Goal: Information Seeking & Learning: Learn about a topic

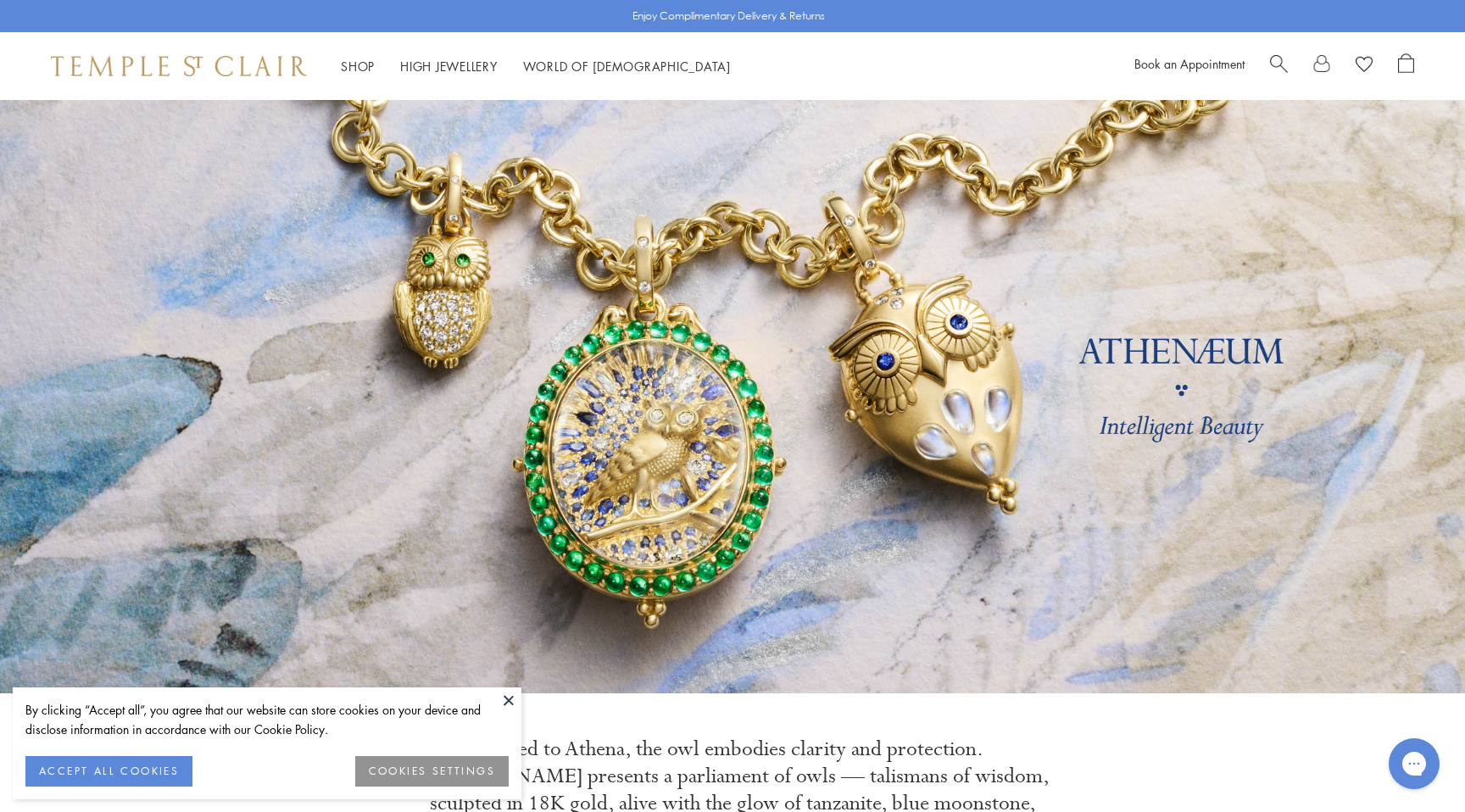
click at [509, 693] on button at bounding box center [508, 699] width 25 height 25
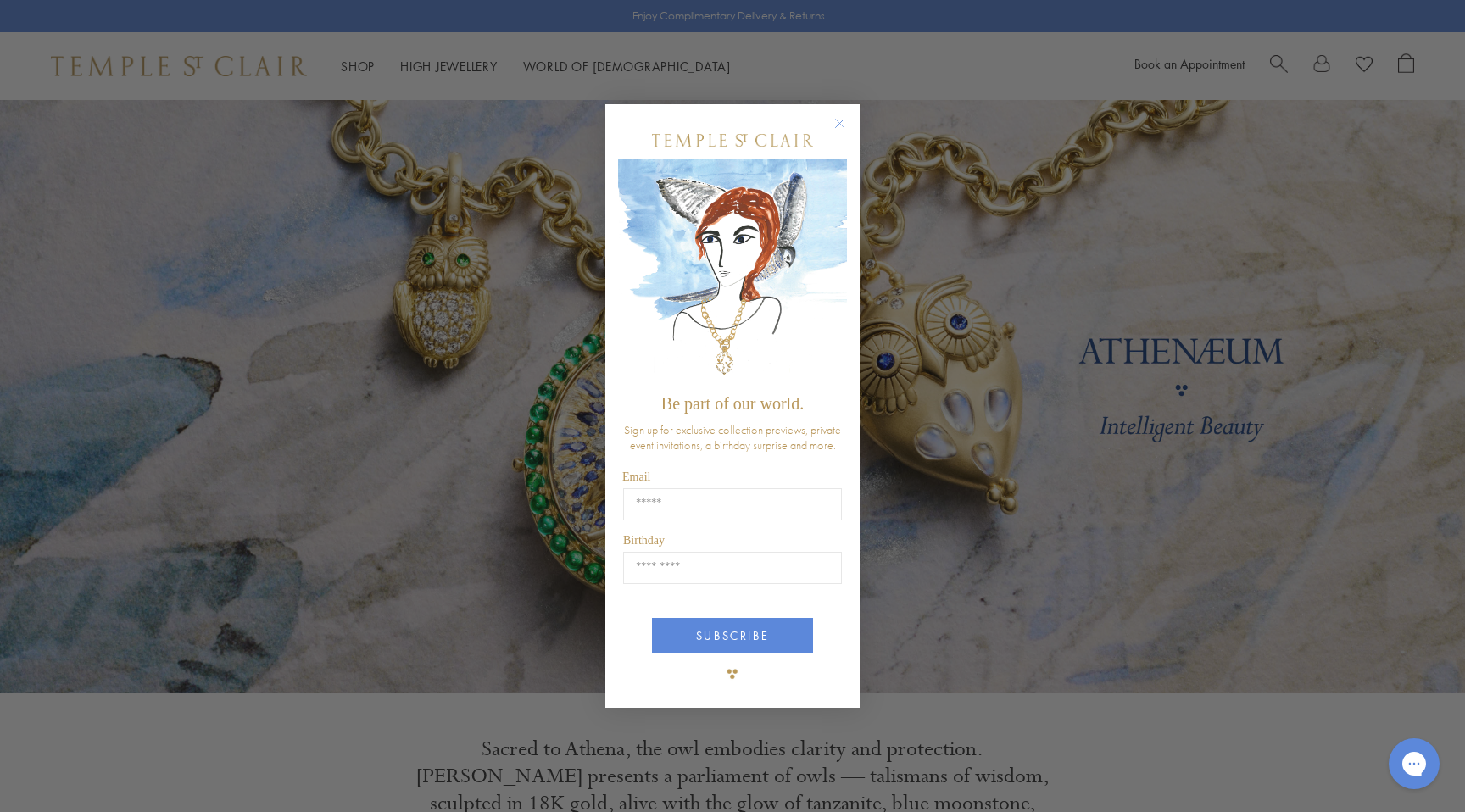
click at [841, 121] on circle "Close dialog" at bounding box center [840, 124] width 20 height 20
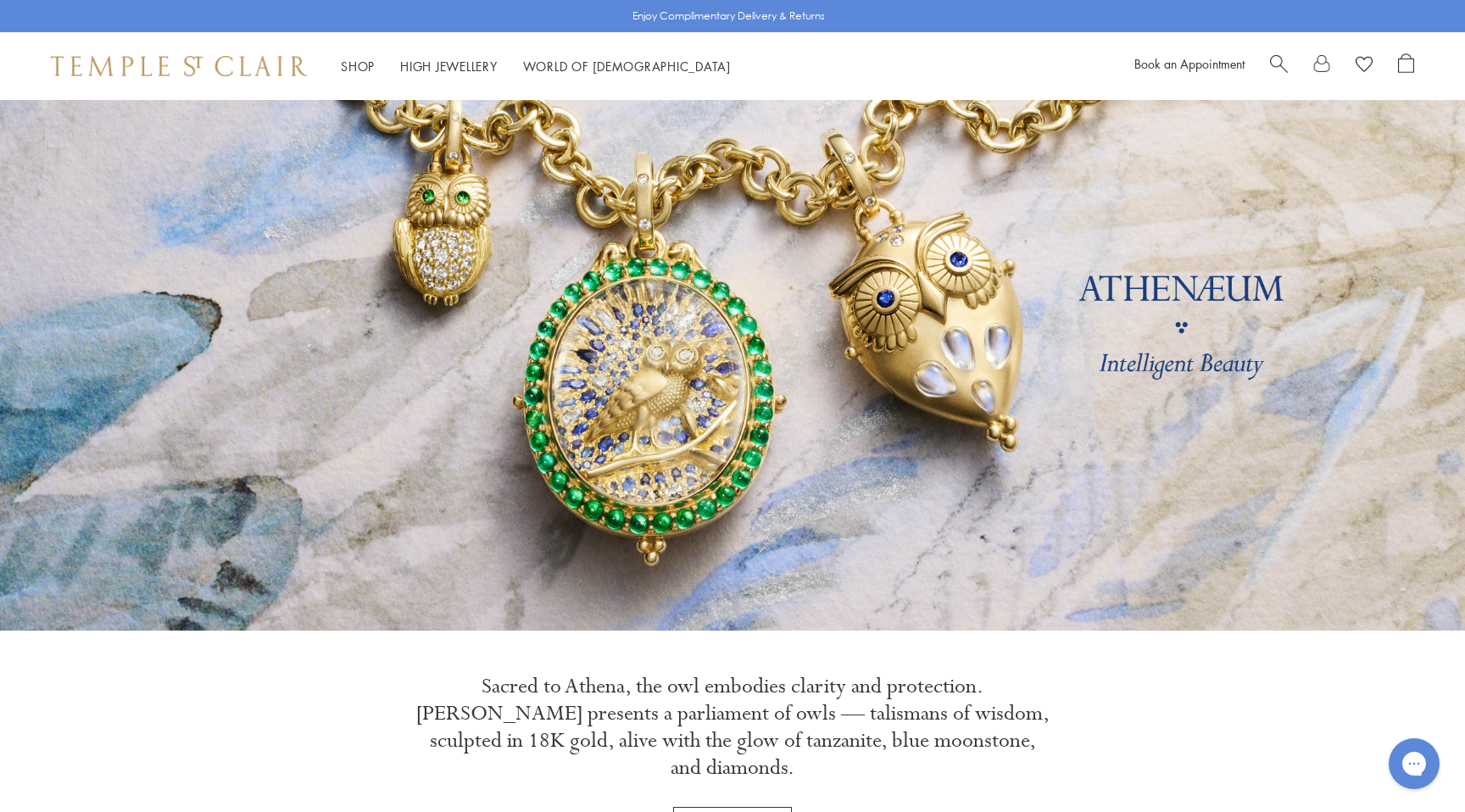
scroll to position [8, 0]
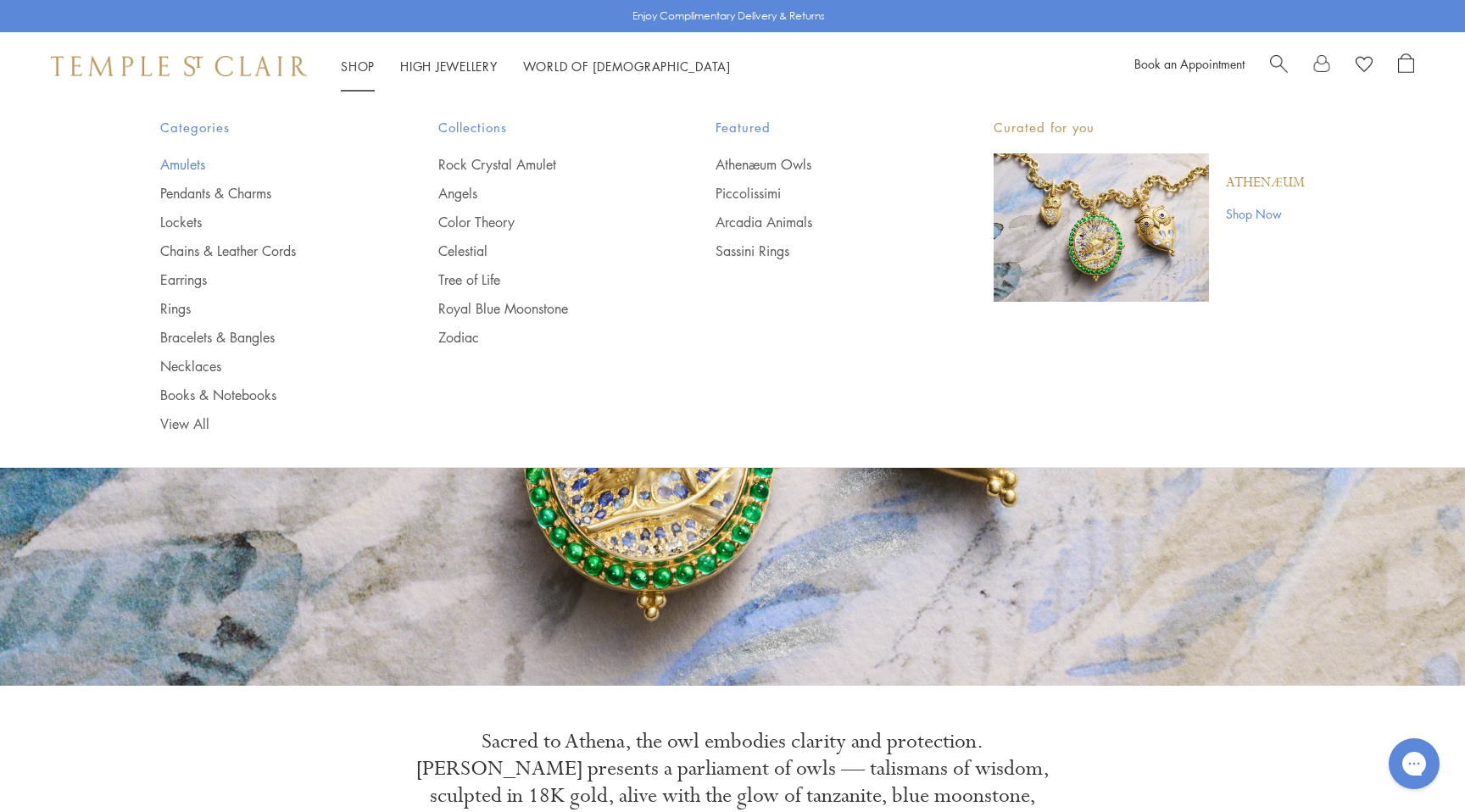
click at [190, 161] on link "Amulets" at bounding box center [265, 164] width 210 height 19
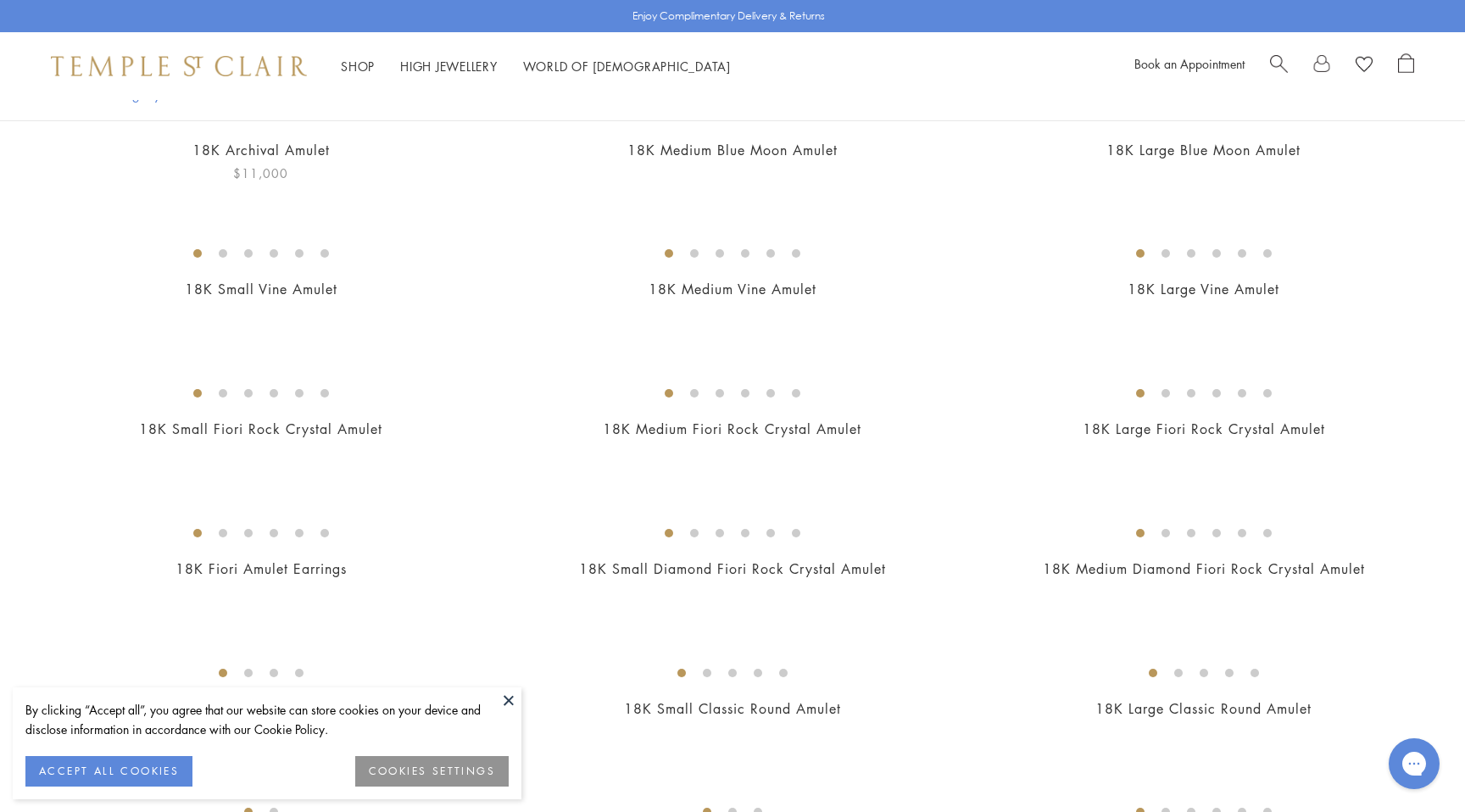
scroll to position [219, 0]
click at [507, 701] on button at bounding box center [508, 699] width 25 height 25
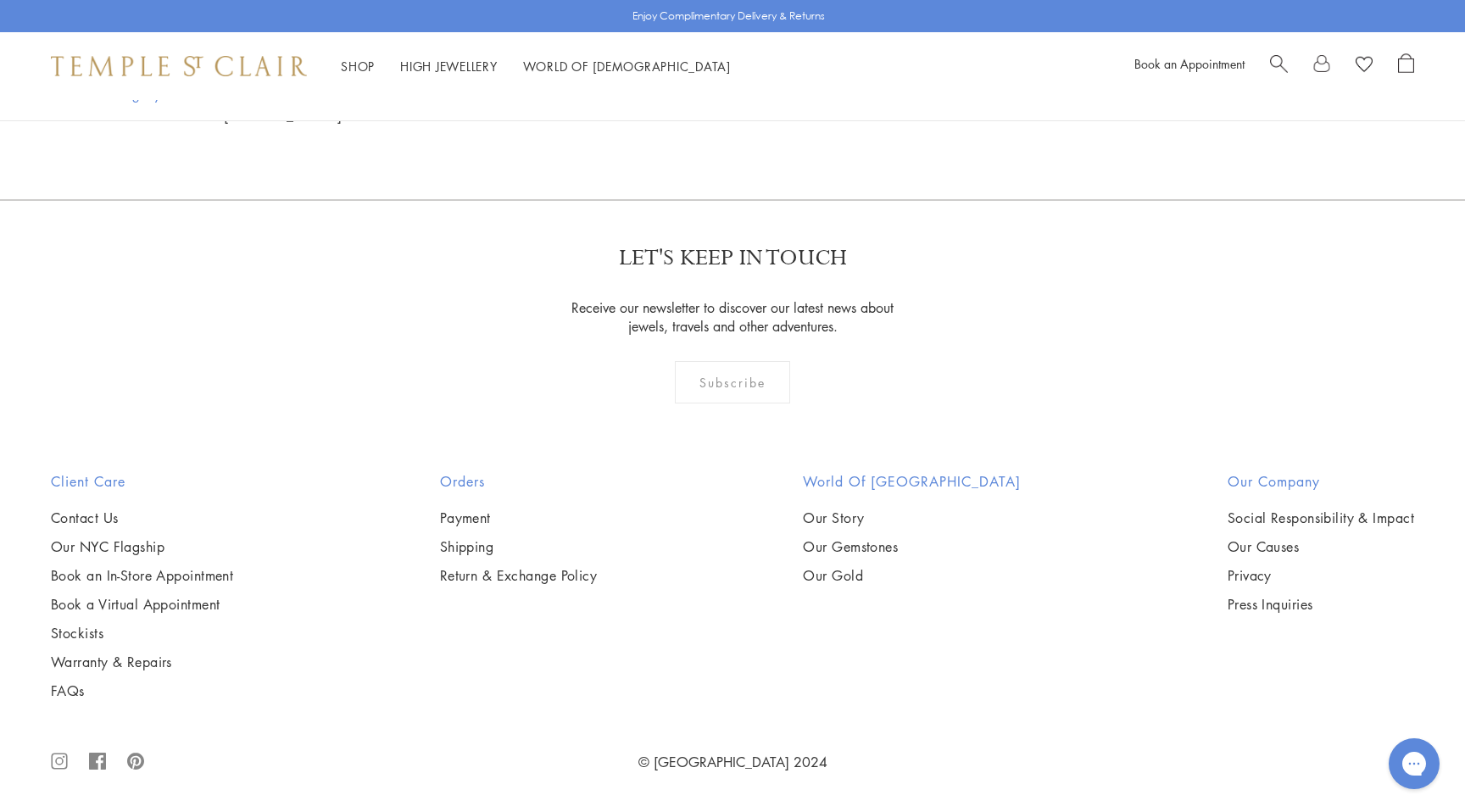
scroll to position [10636, 0]
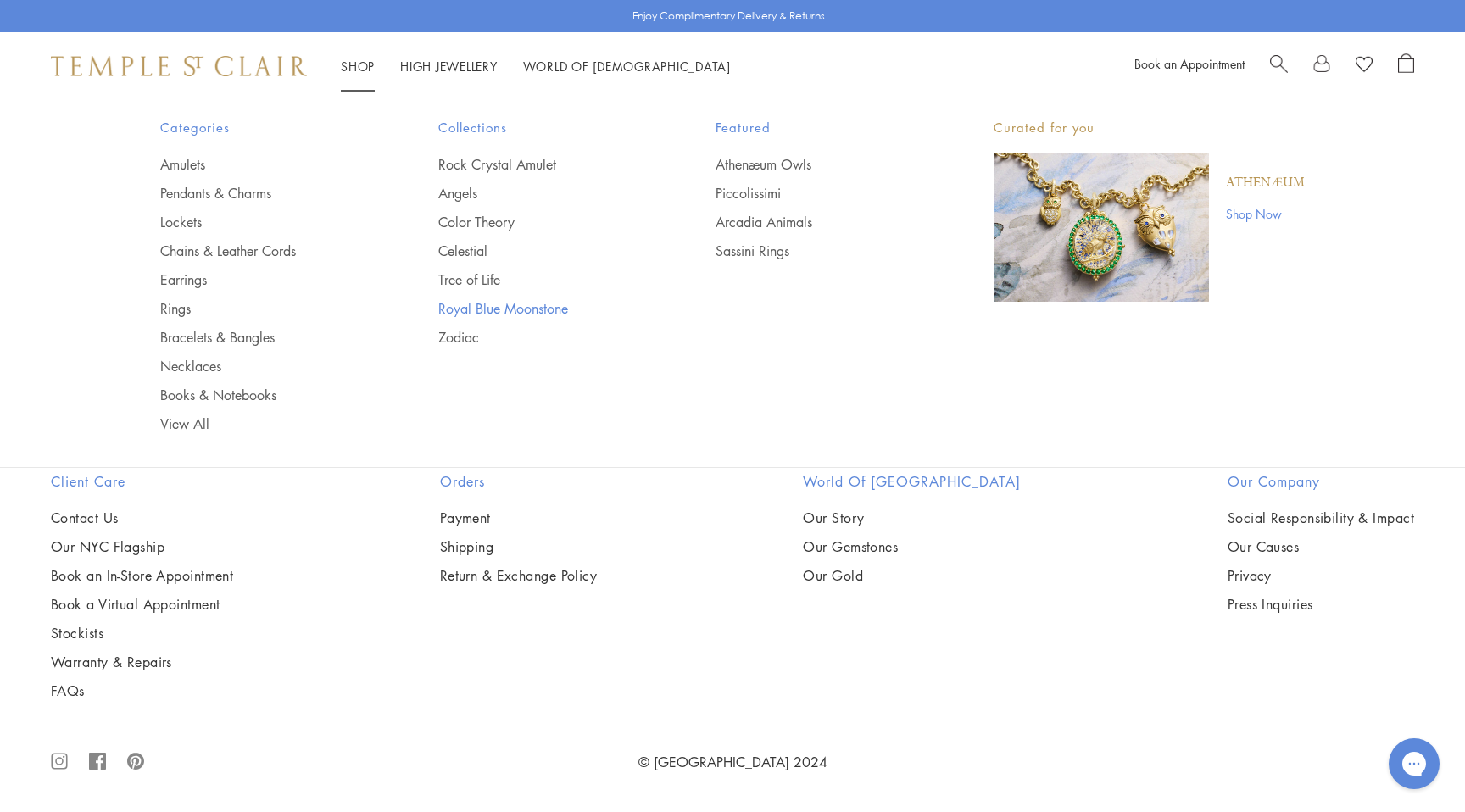
click at [480, 301] on link "Royal Blue Moonstone" at bounding box center [544, 309] width 210 height 19
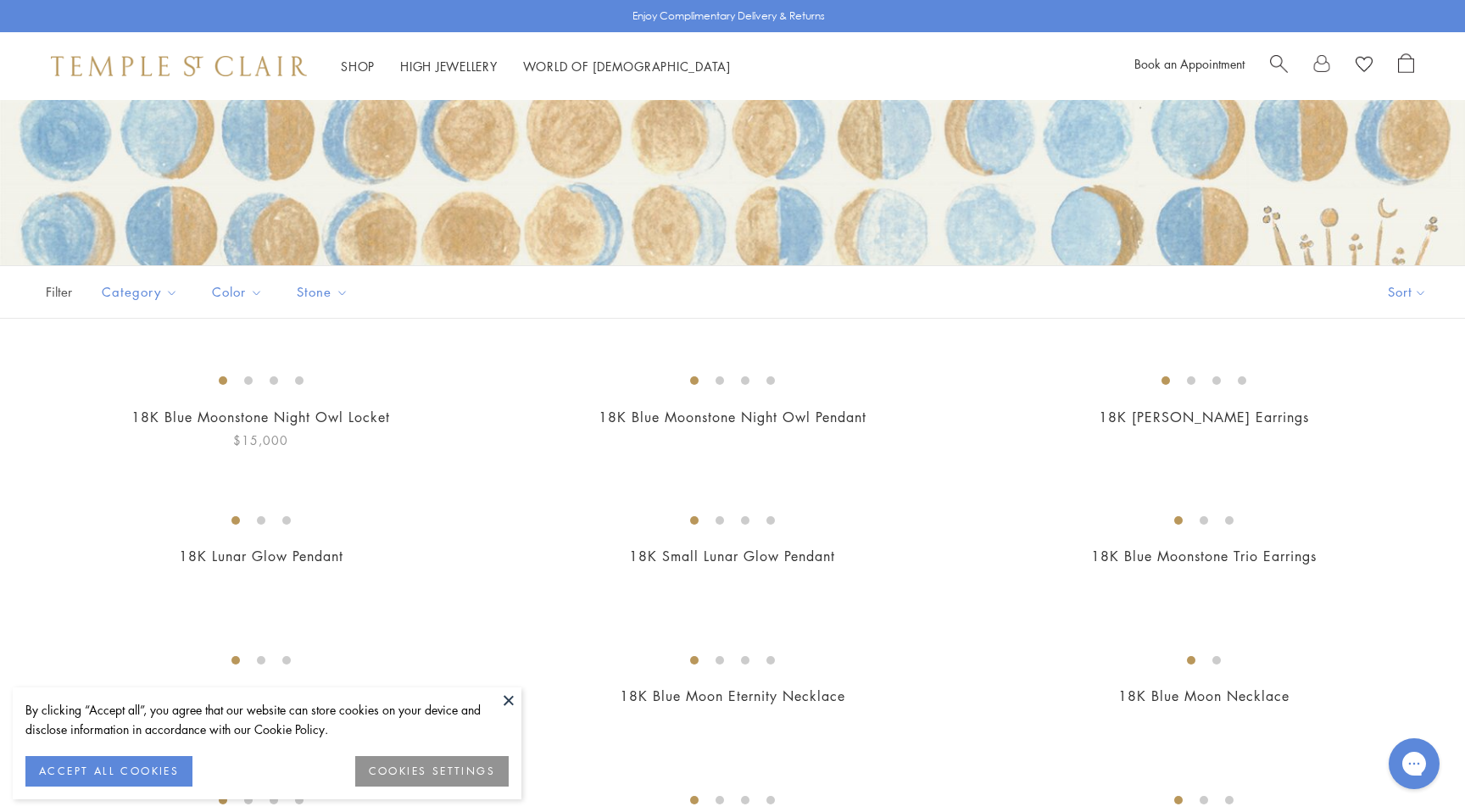
scroll to position [175, 0]
click at [512, 694] on button at bounding box center [508, 699] width 25 height 25
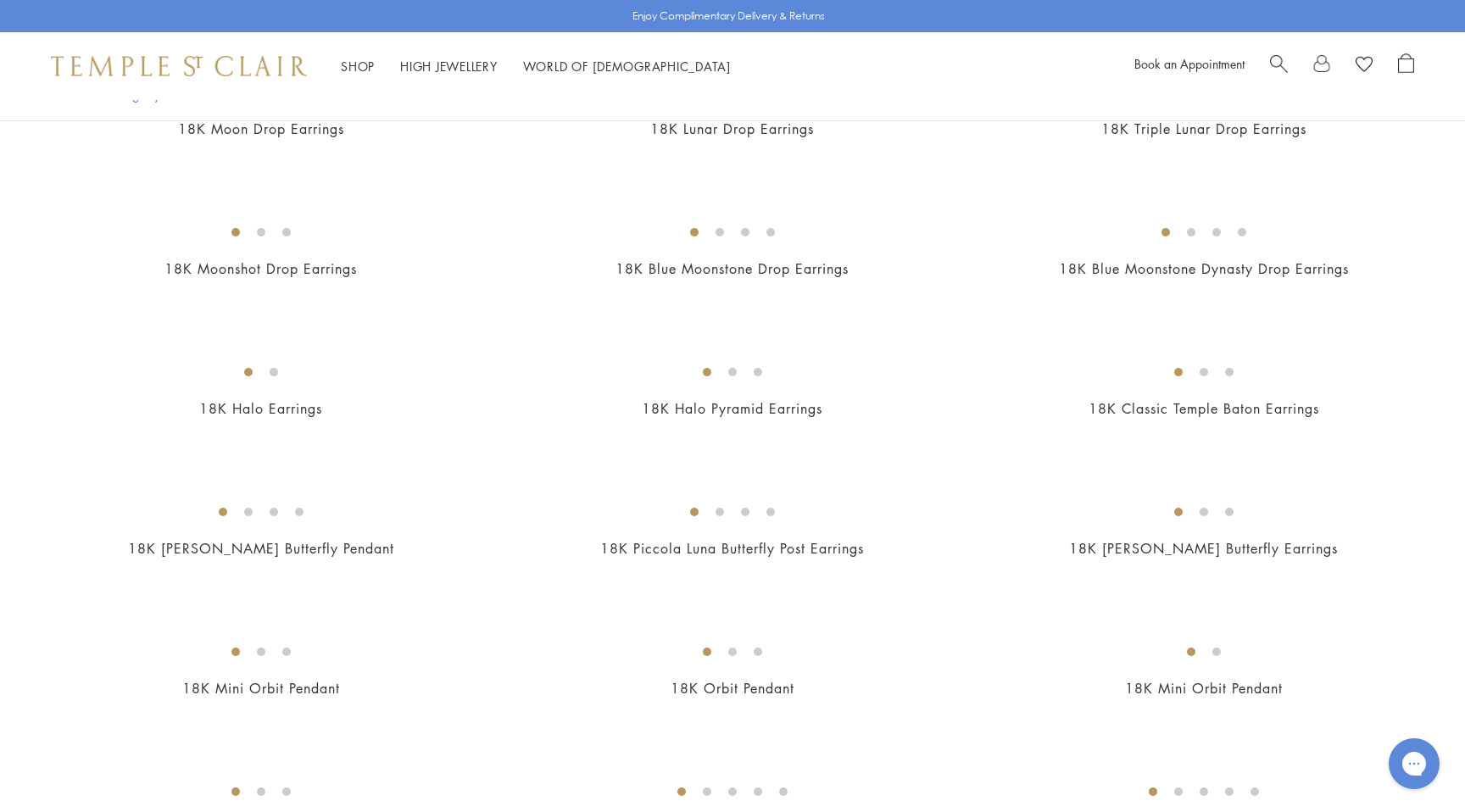
scroll to position [1585, 0]
click at [0, 0] on img at bounding box center [0, 0] width 0 height 0
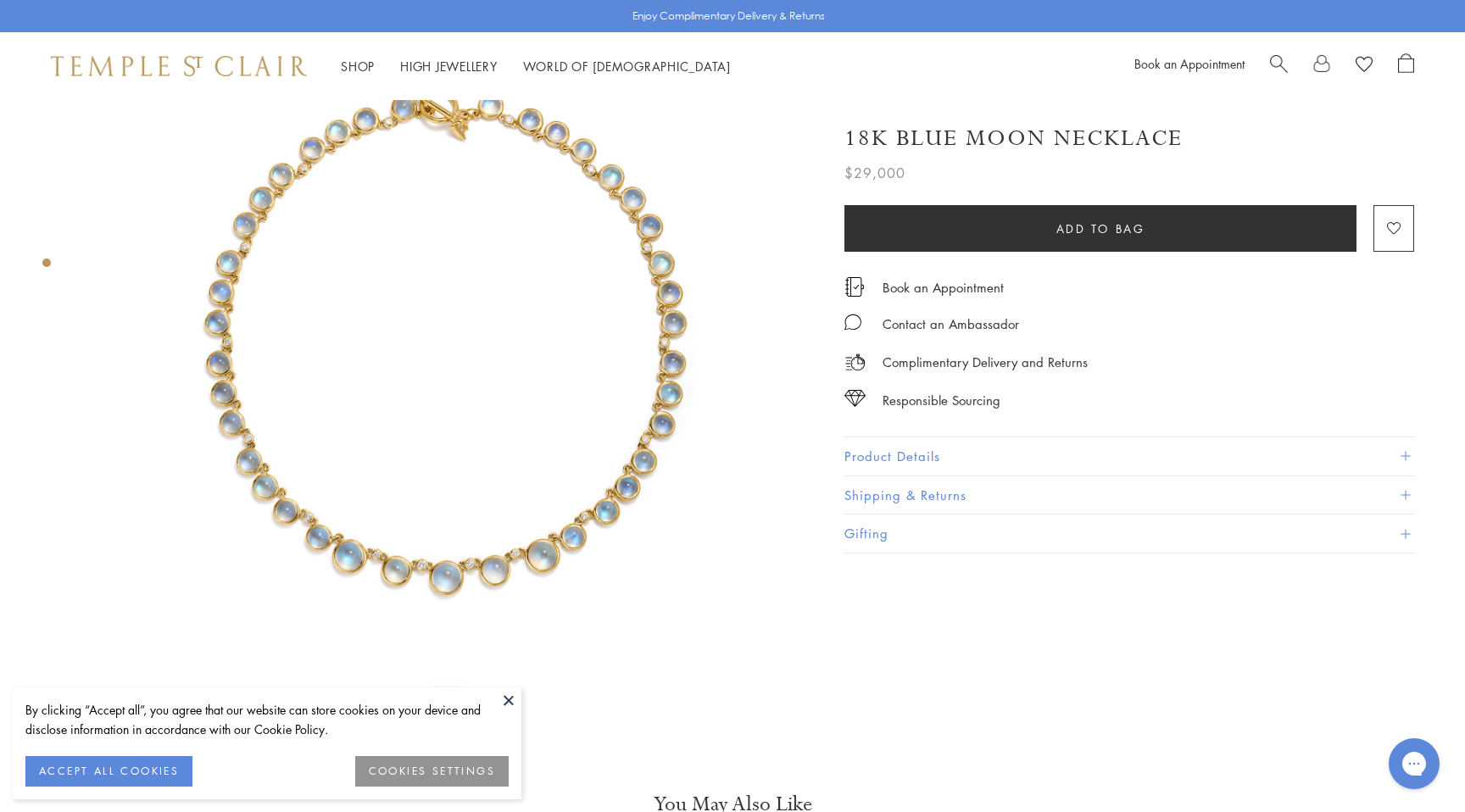
scroll to position [111, 0]
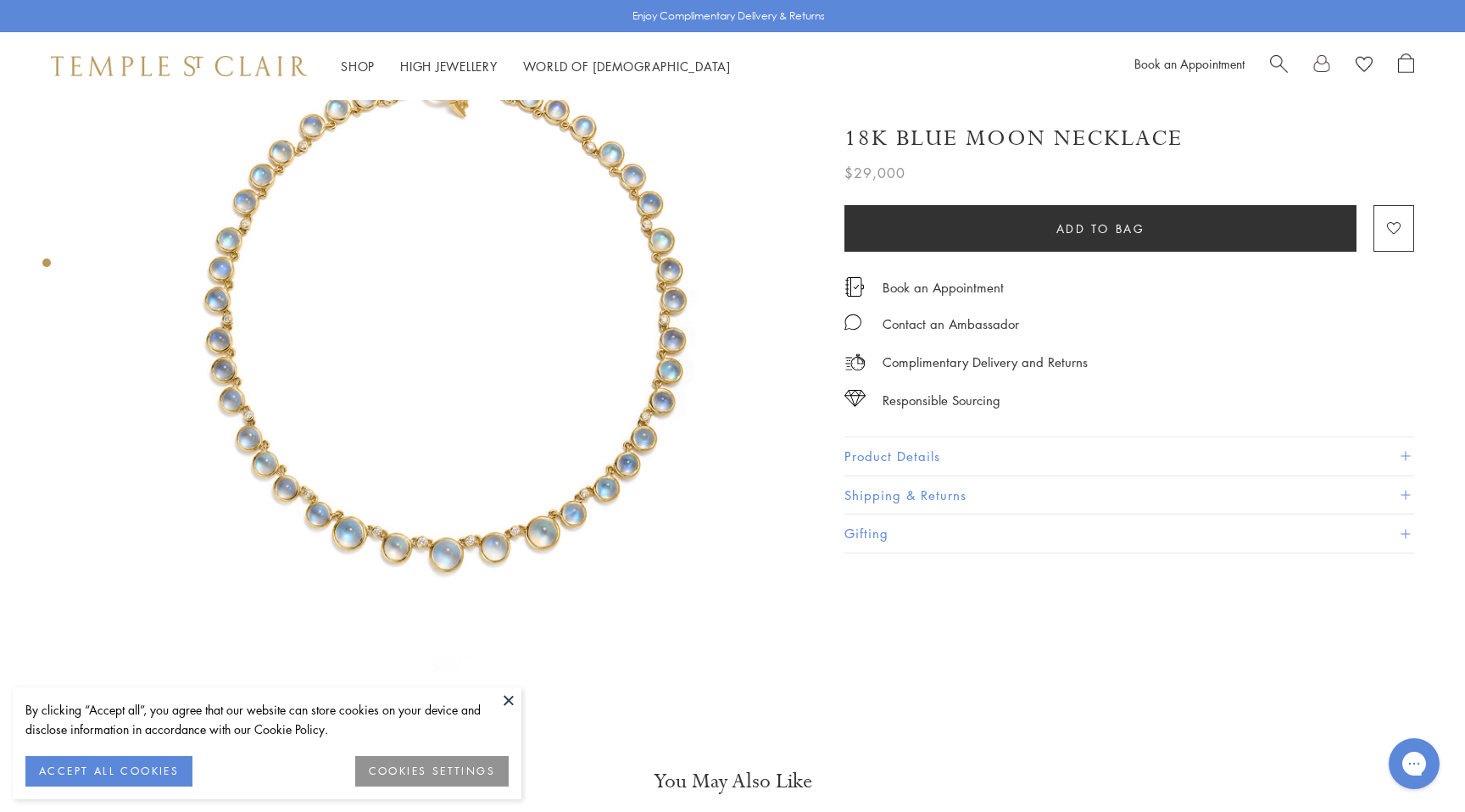
click at [515, 695] on button at bounding box center [508, 699] width 25 height 25
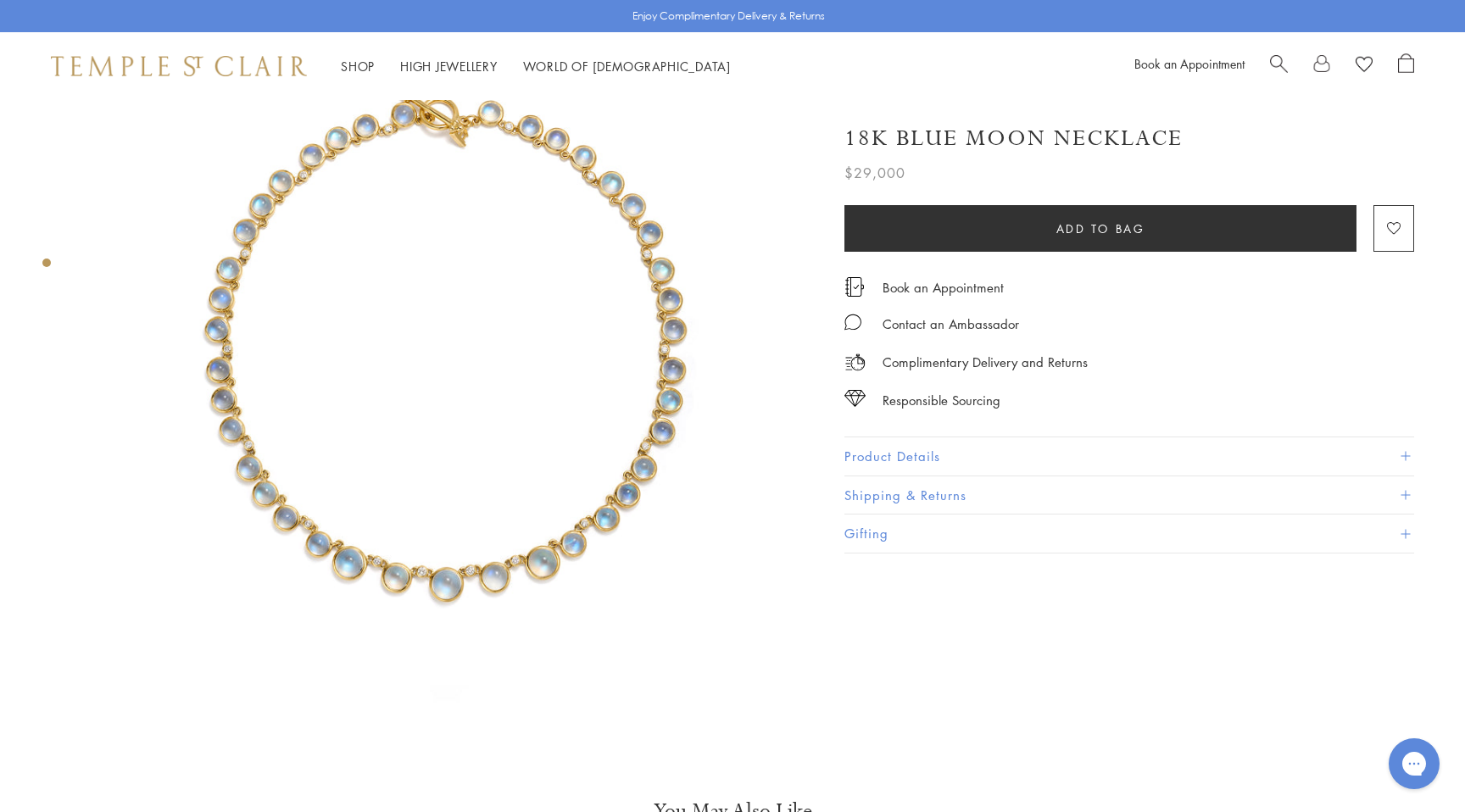
scroll to position [0, 0]
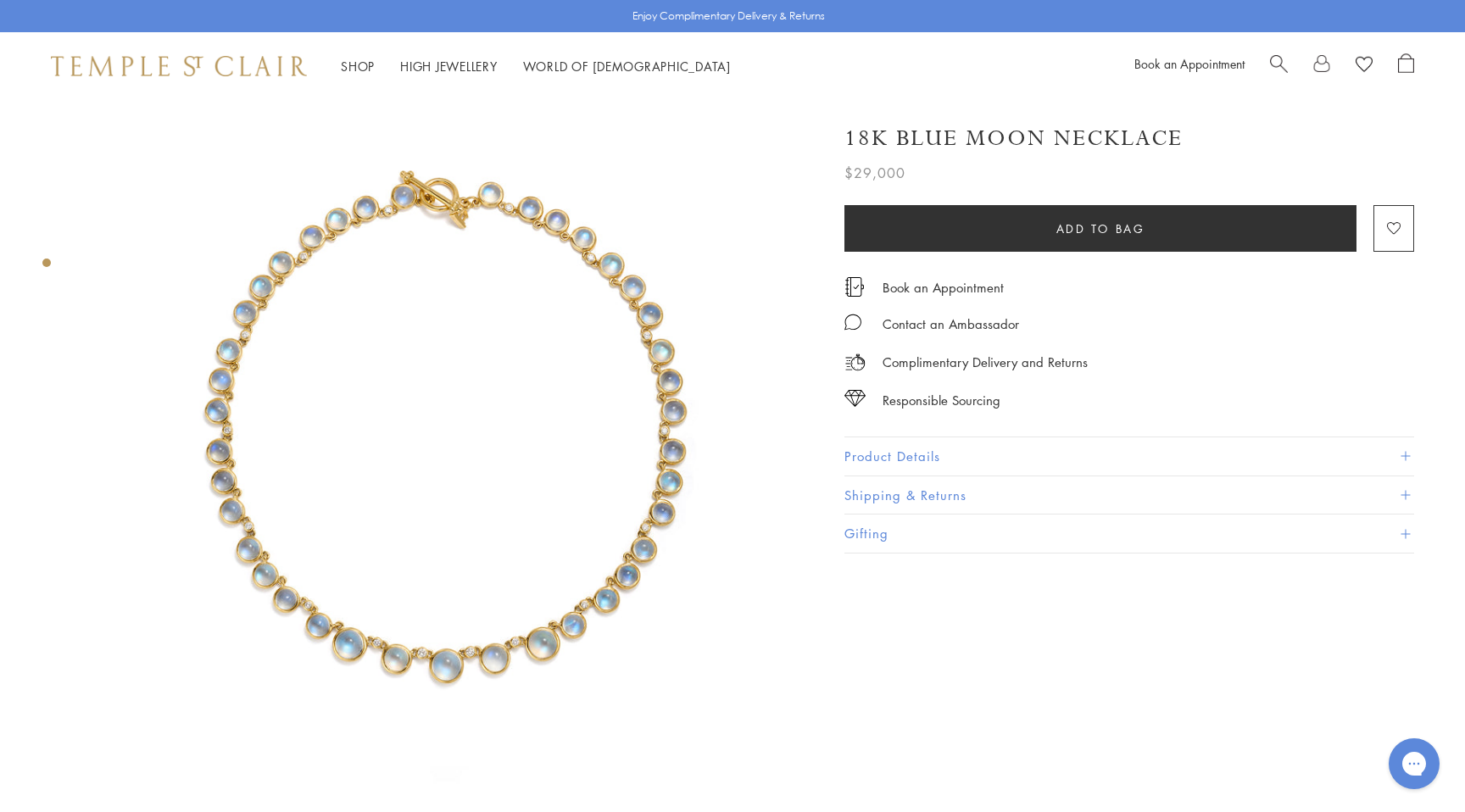
click at [589, 463] on img at bounding box center [445, 459] width 720 height 719
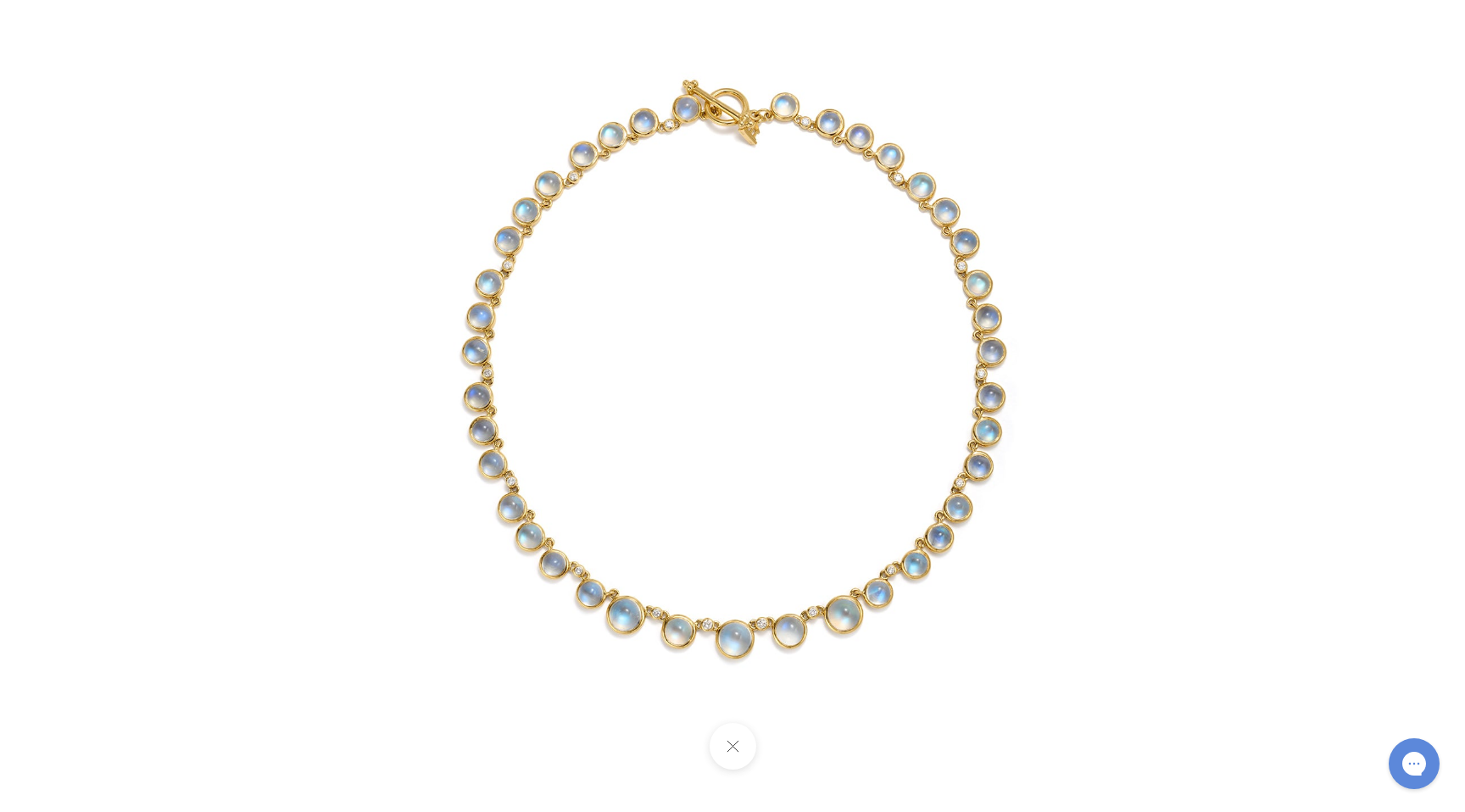
click at [671, 536] on img at bounding box center [732, 406] width 812 height 812
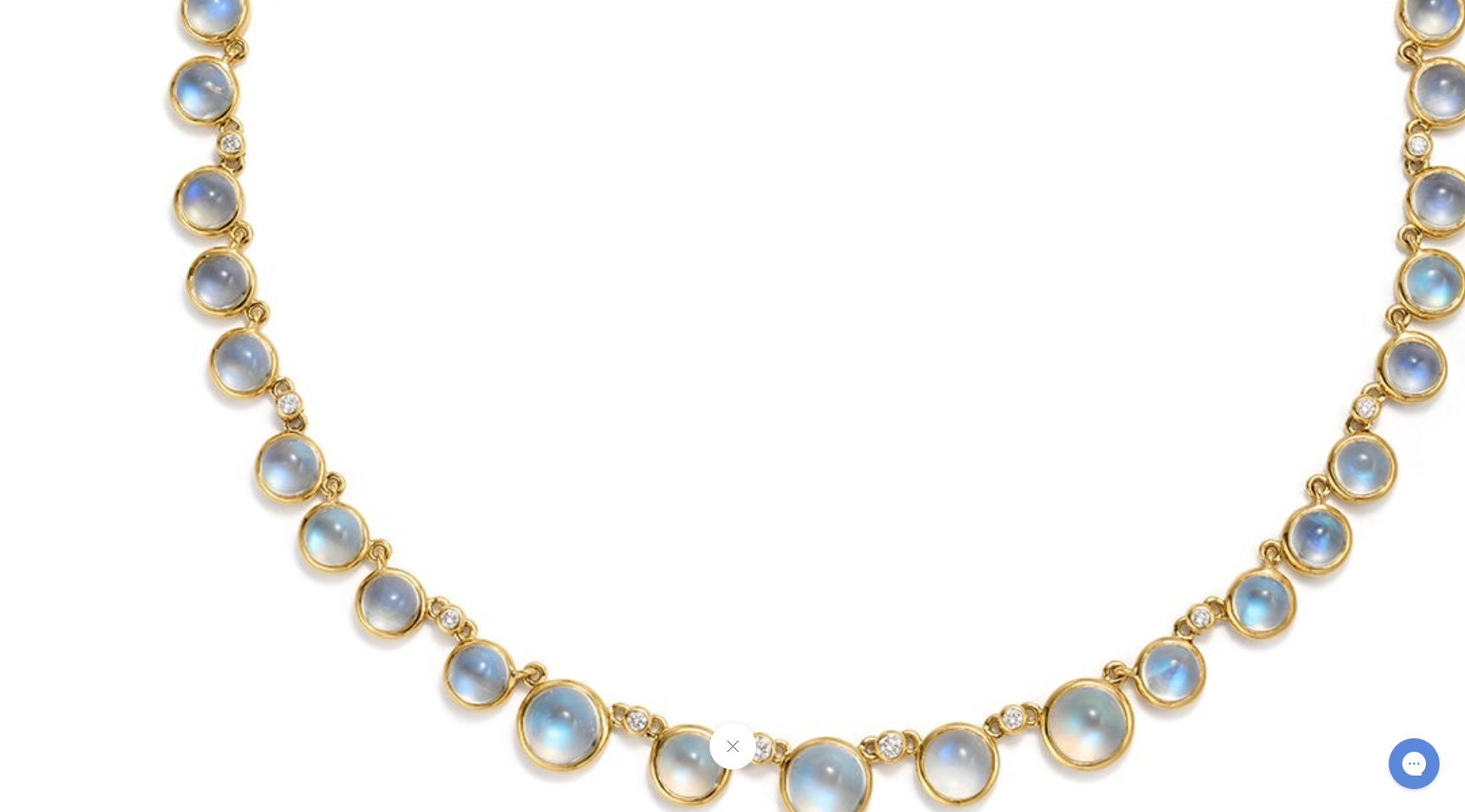
click at [671, 538] on img at bounding box center [819, 223] width 1954 height 1953
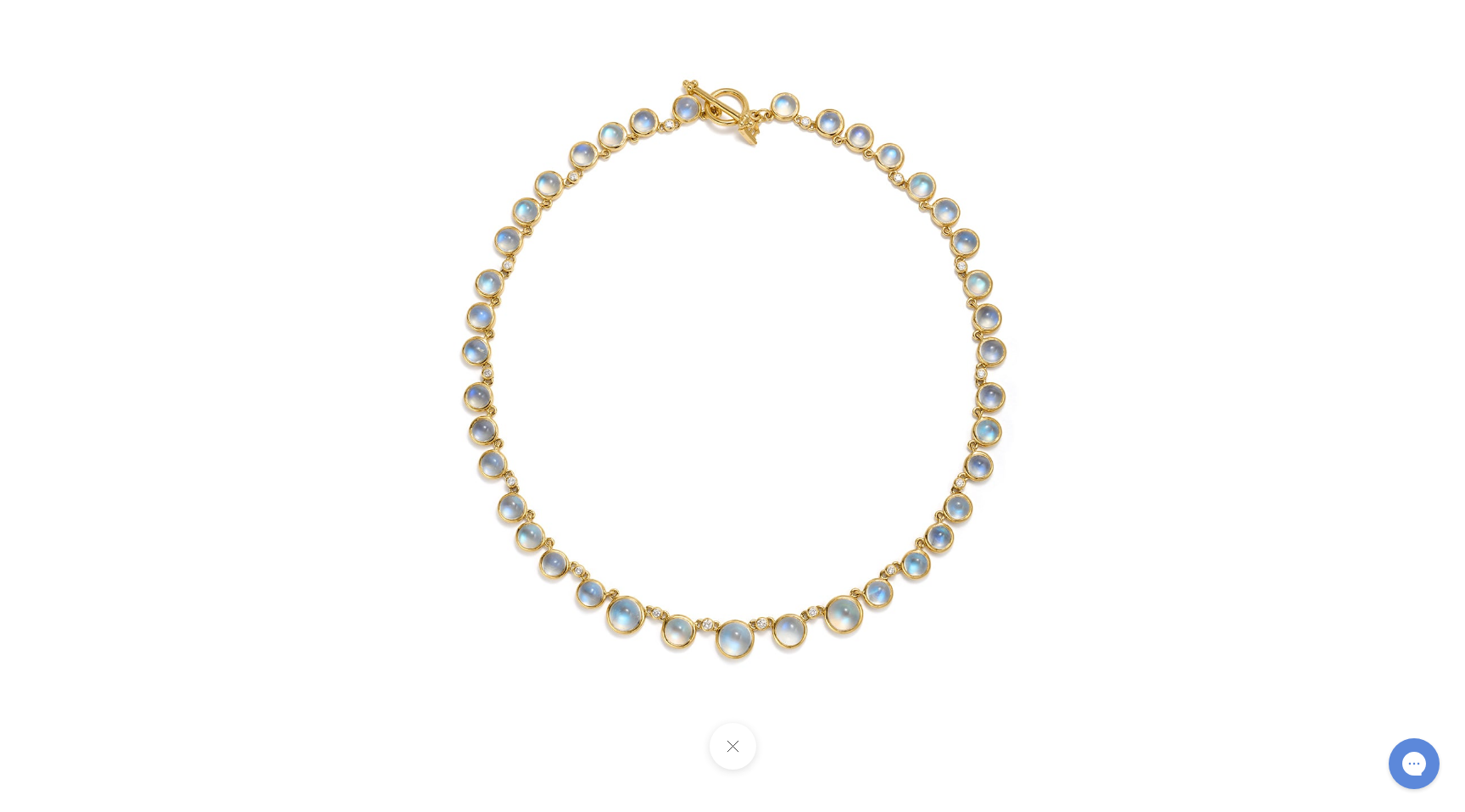
click at [1362, 96] on div at bounding box center [1059, 406] width 1465 height 812
click at [738, 747] on button at bounding box center [732, 746] width 47 height 47
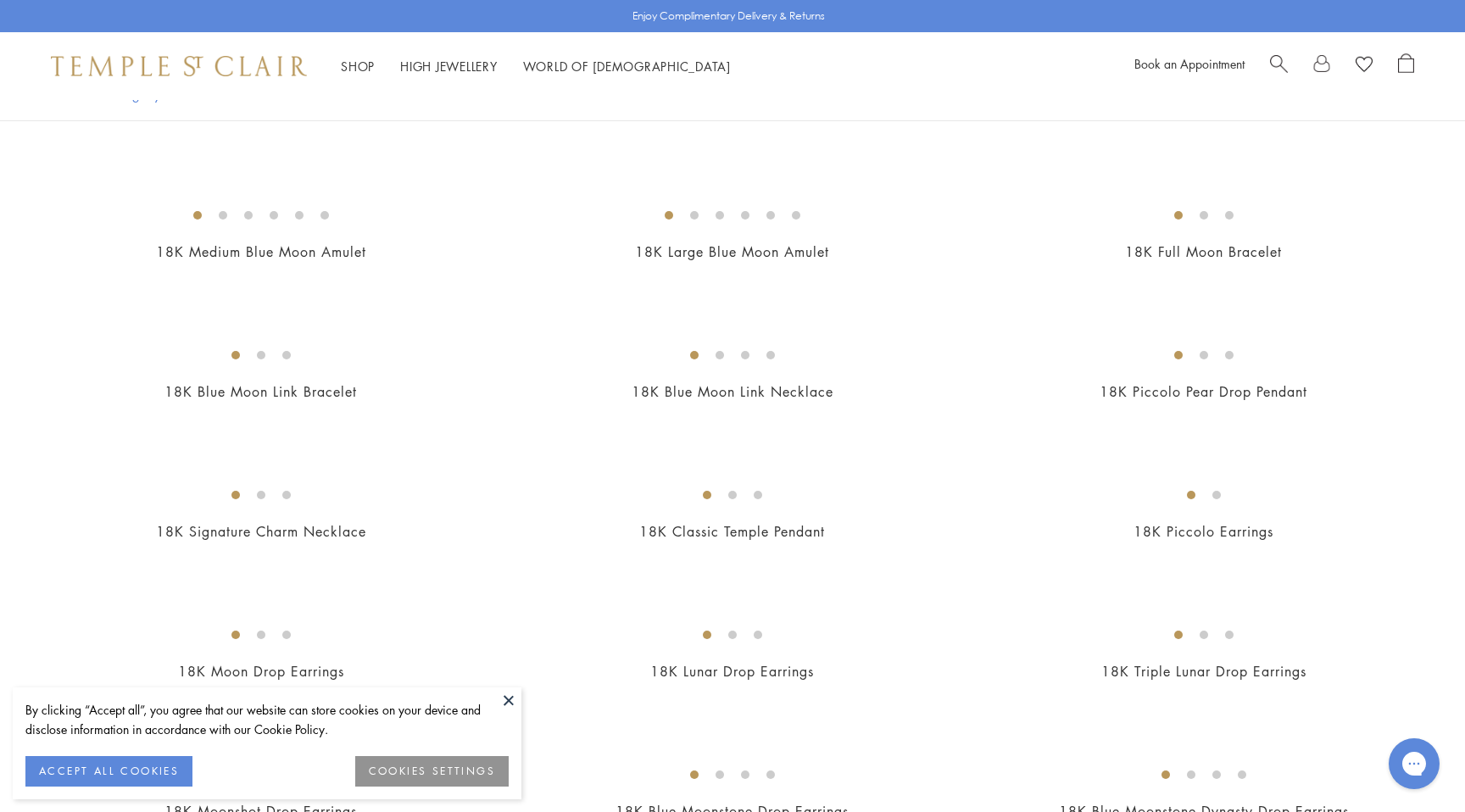
click at [115, 767] on button "ACCEPT ALL COOKIES" at bounding box center [108, 771] width 167 height 31
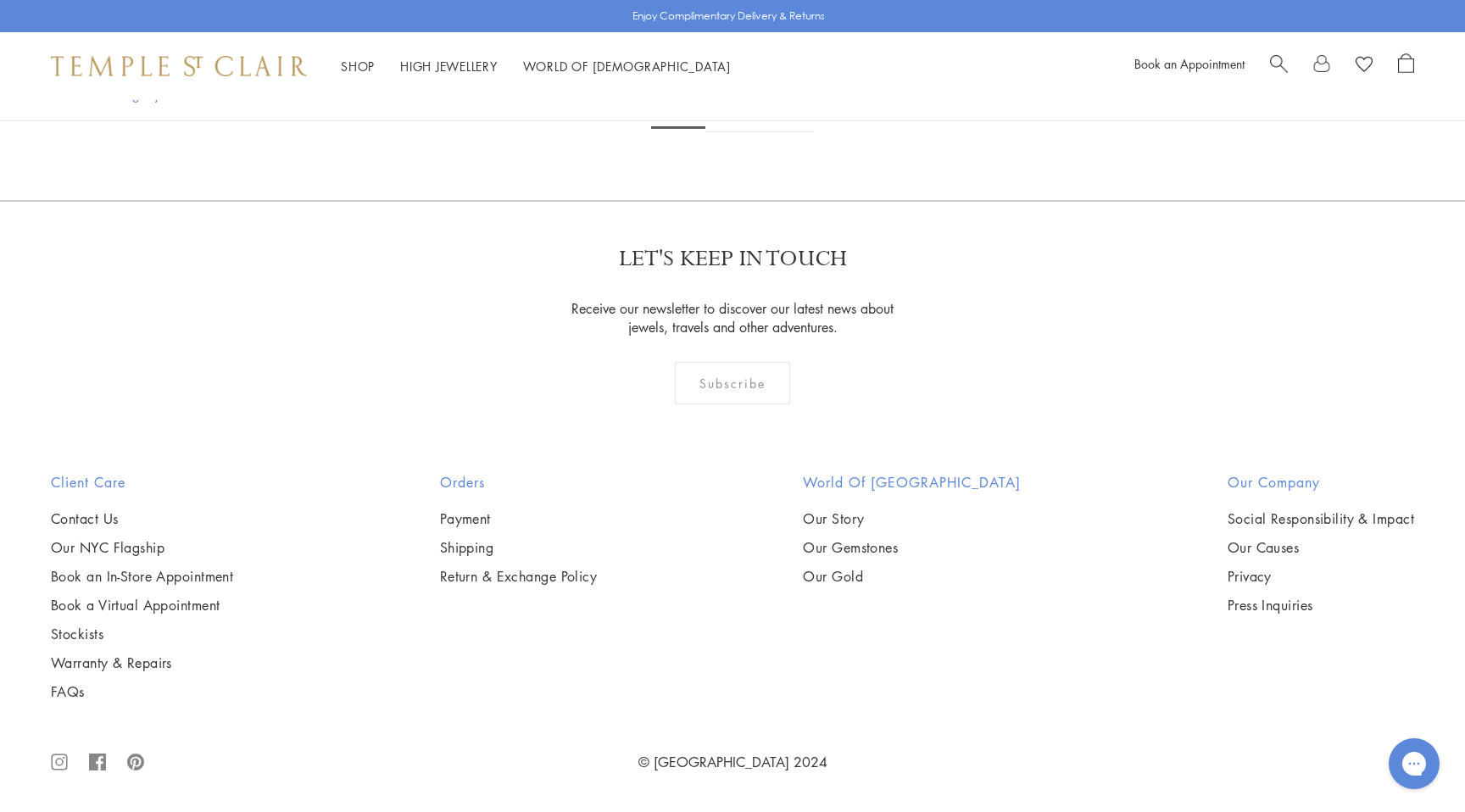
scroll to position [9631, 0]
click at [0, 0] on img at bounding box center [0, 0] width 0 height 0
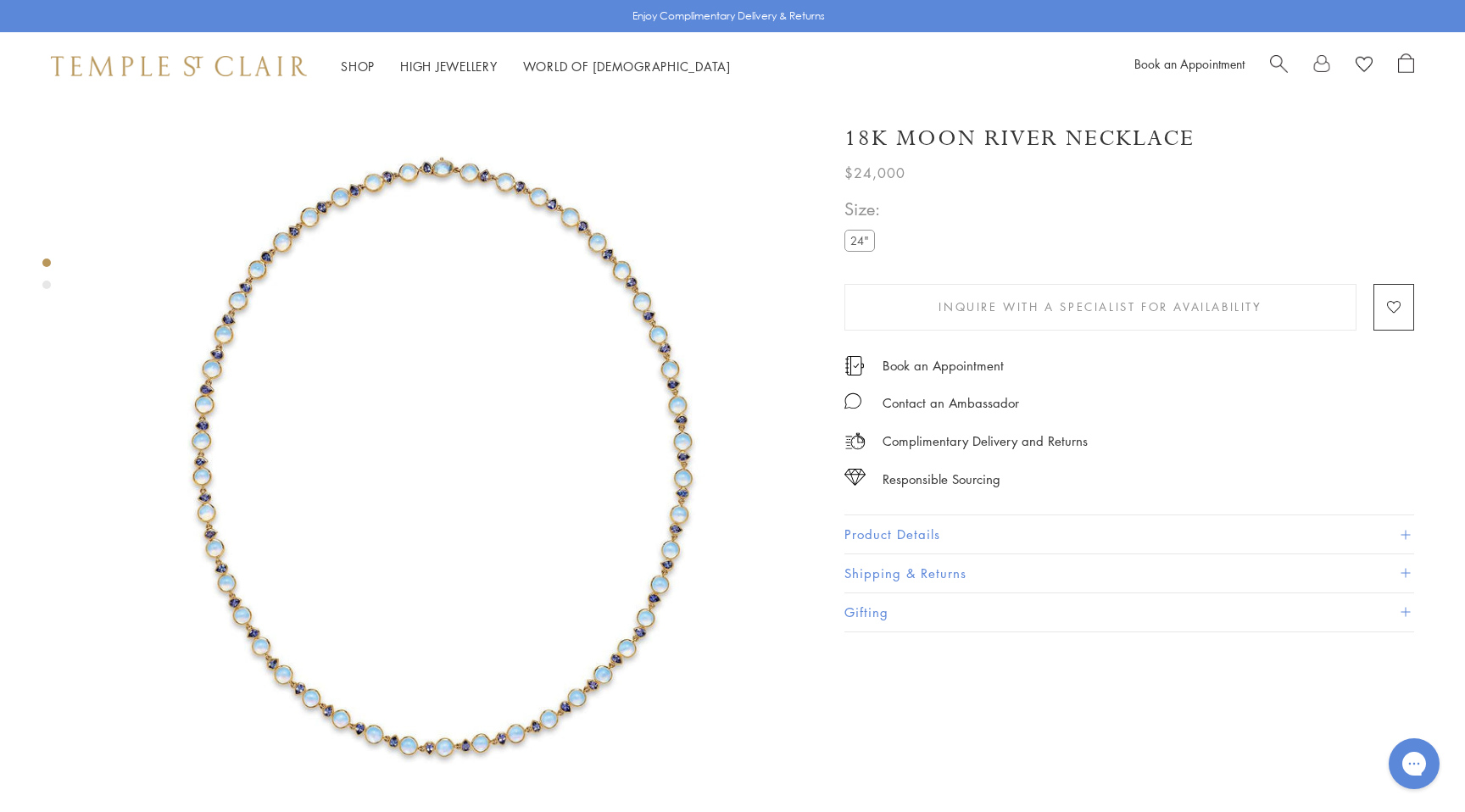
click at [550, 650] on img at bounding box center [445, 459] width 720 height 719
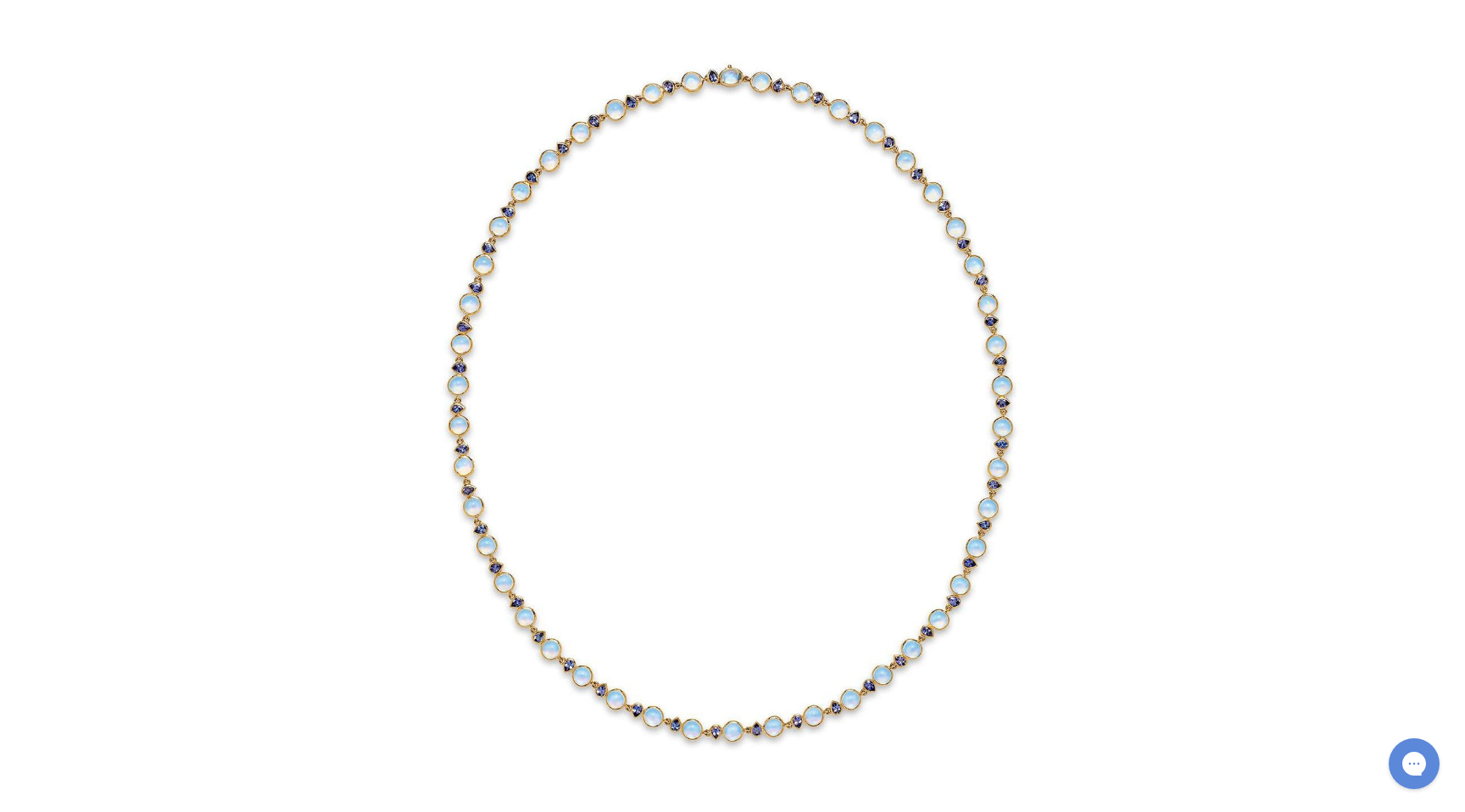
click at [550, 650] on img at bounding box center [732, 406] width 812 height 812
click at [586, 606] on img at bounding box center [732, 406] width 812 height 812
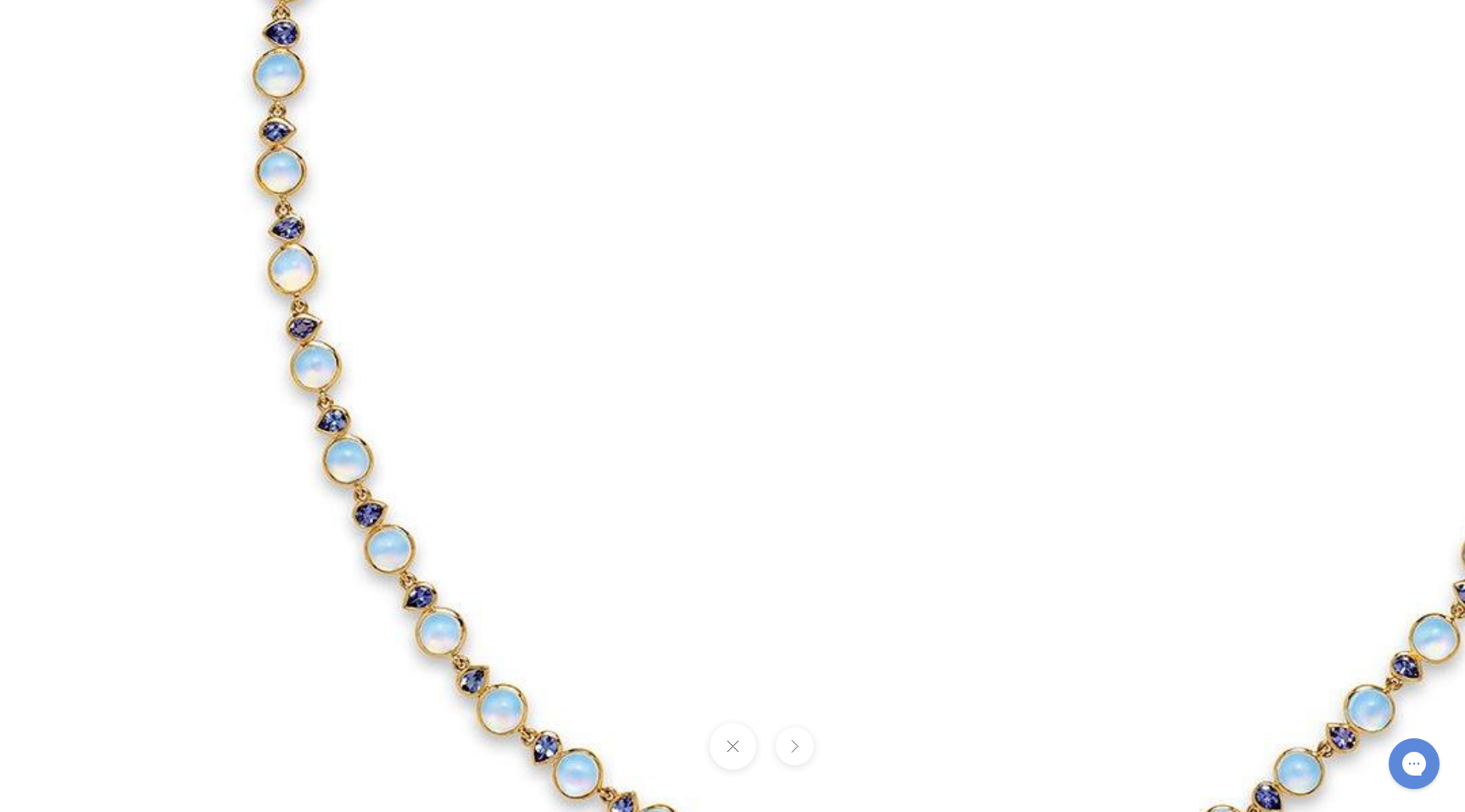
click at [586, 606] on img at bounding box center [938, 124] width 1954 height 1953
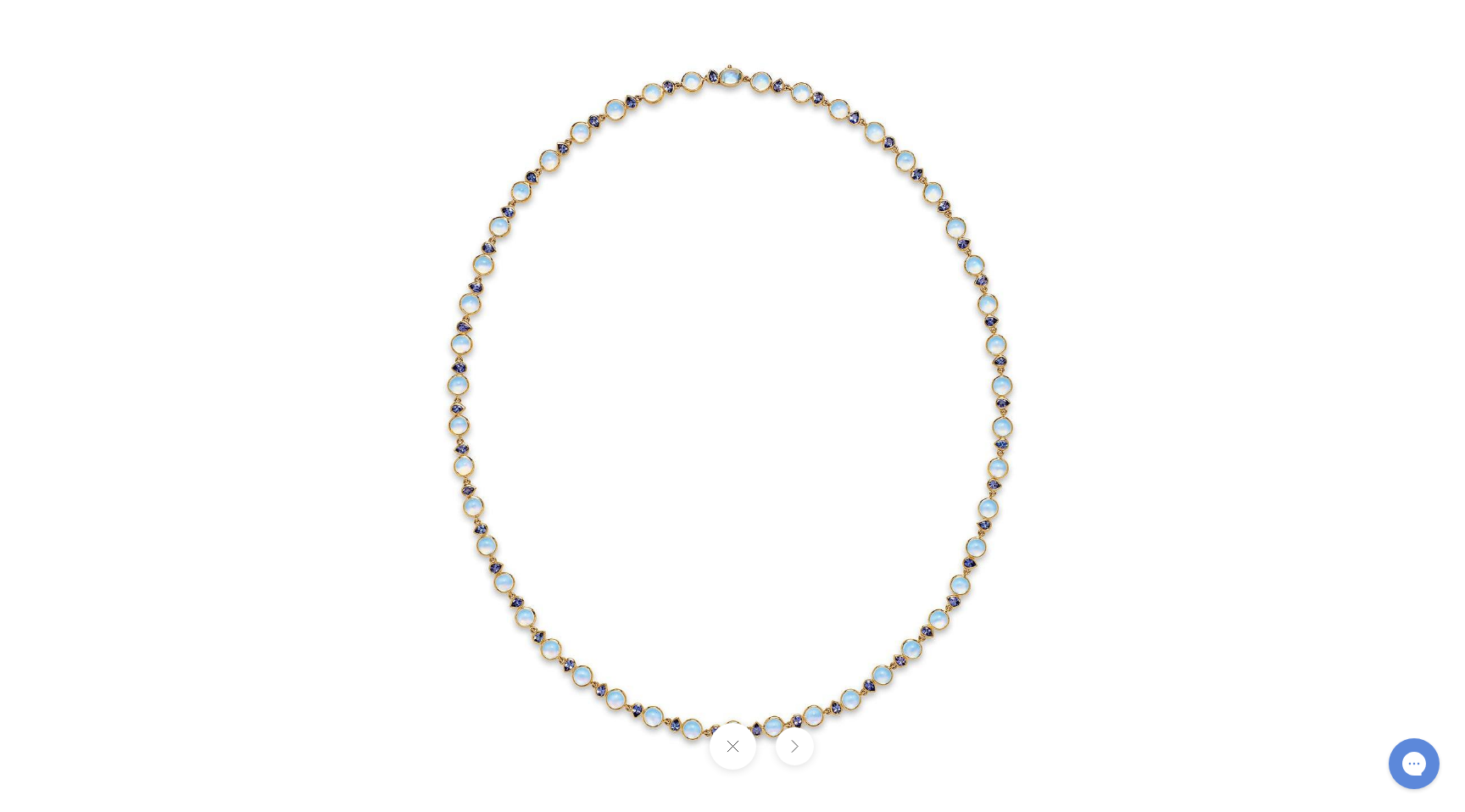
click at [1205, 167] on div at bounding box center [1059, 406] width 1465 height 812
click at [733, 747] on button at bounding box center [732, 746] width 47 height 47
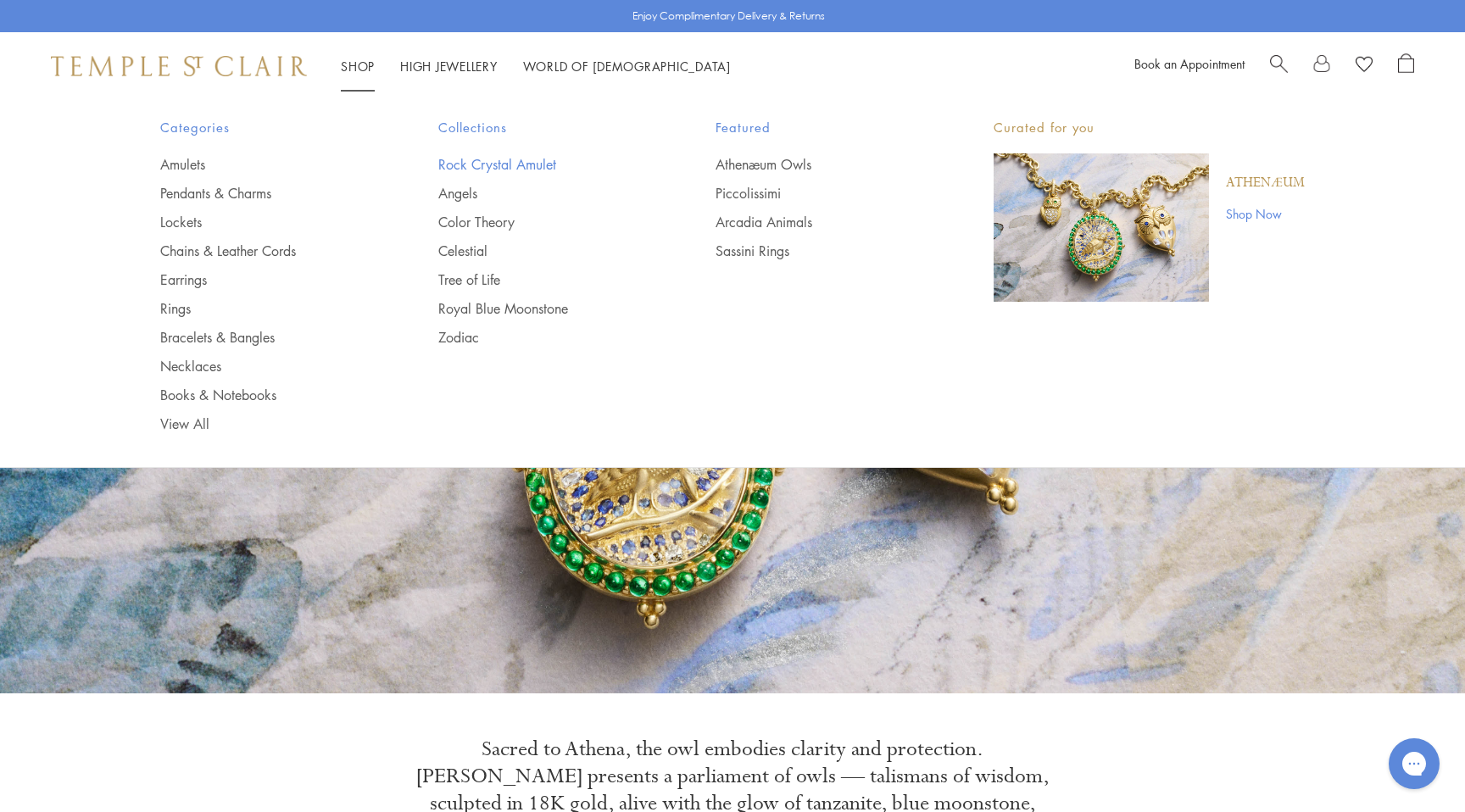
click at [510, 161] on link "Rock Crystal Amulet" at bounding box center [544, 164] width 210 height 19
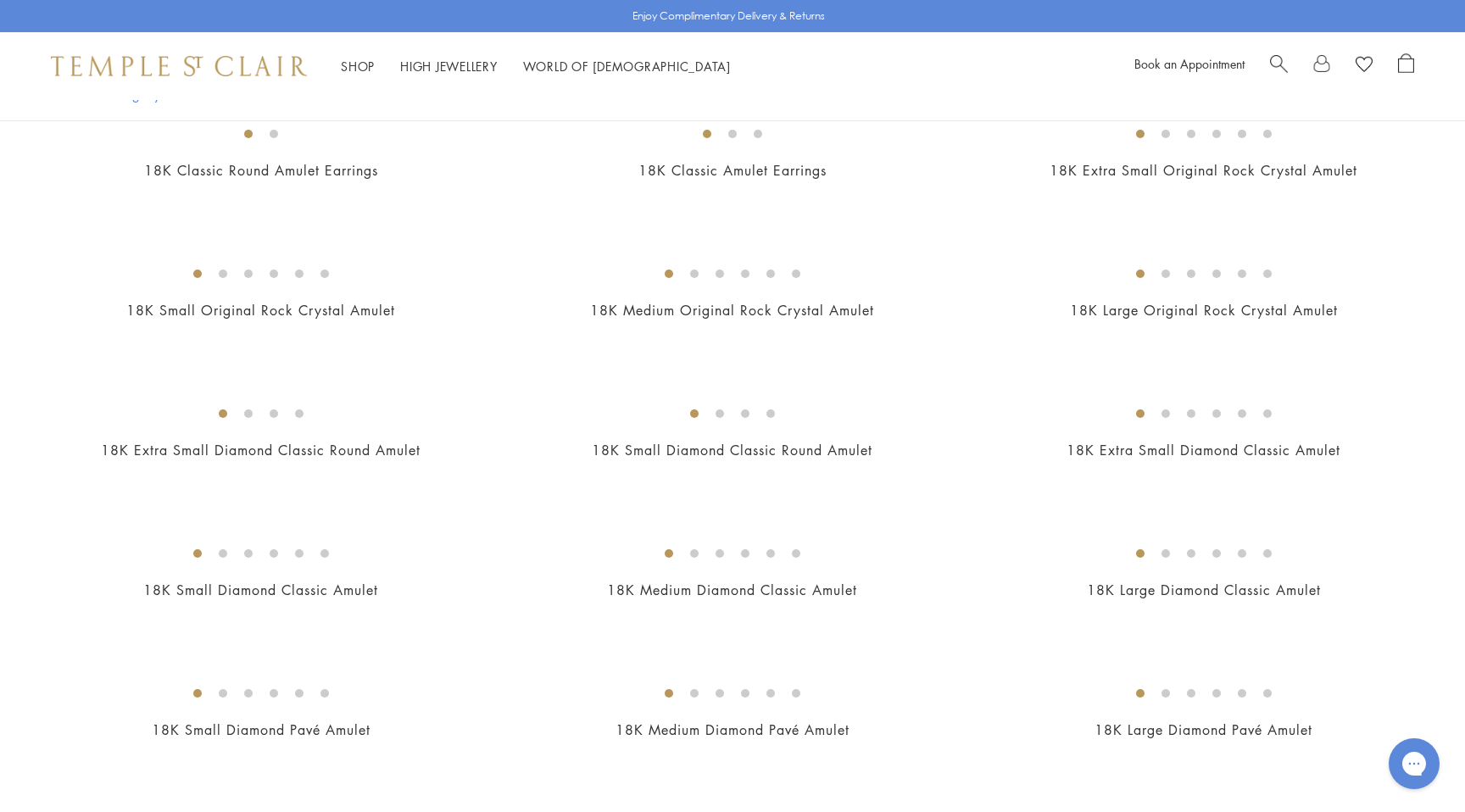
scroll to position [196, 0]
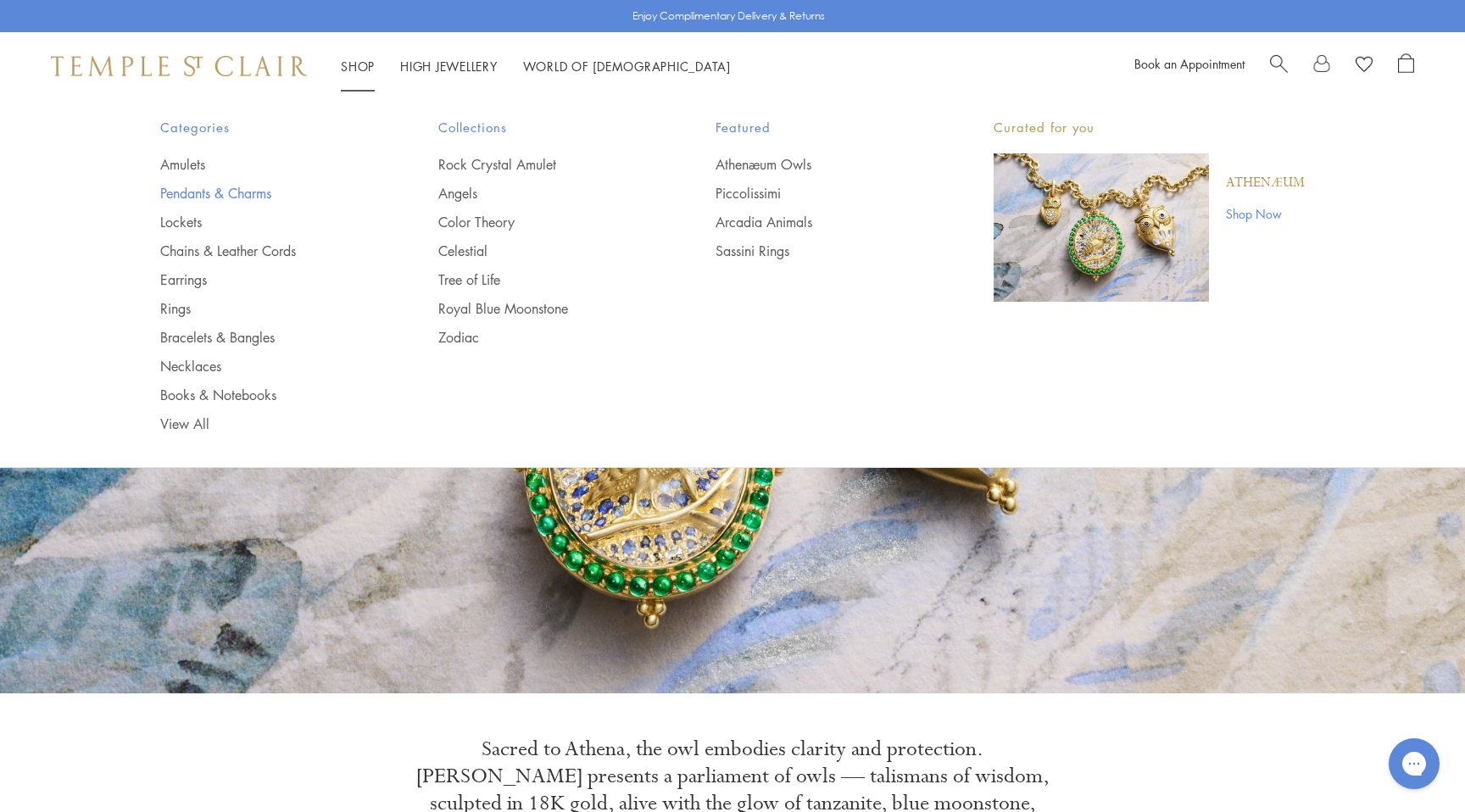
click at [247, 196] on link "Pendants & Charms" at bounding box center [265, 193] width 210 height 19
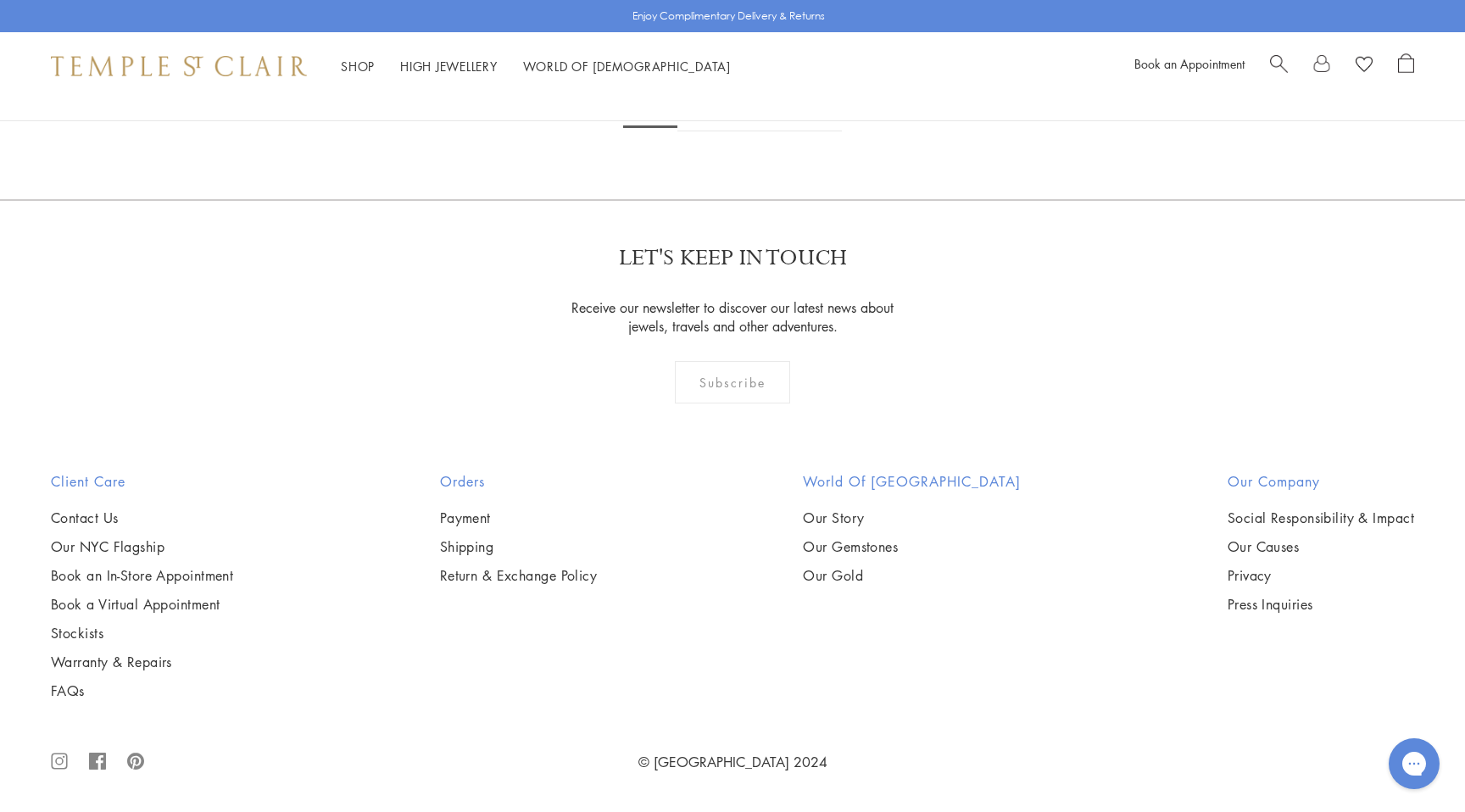
scroll to position [11747, 0]
click at [707, 132] on link "2" at bounding box center [706, 108] width 56 height 47
click at [0, 0] on img at bounding box center [0, 0] width 0 height 0
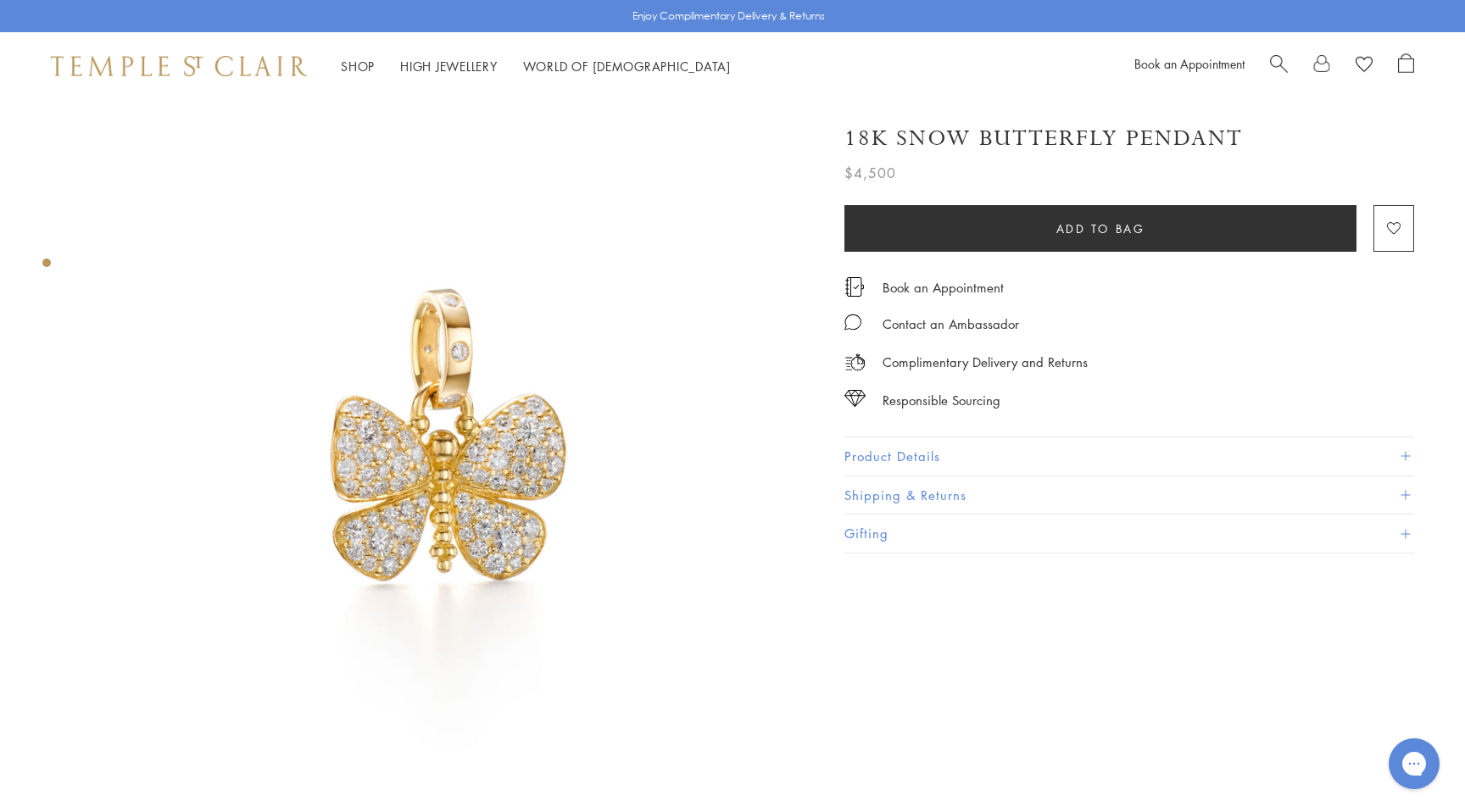
click at [464, 437] on img at bounding box center [445, 459] width 720 height 719
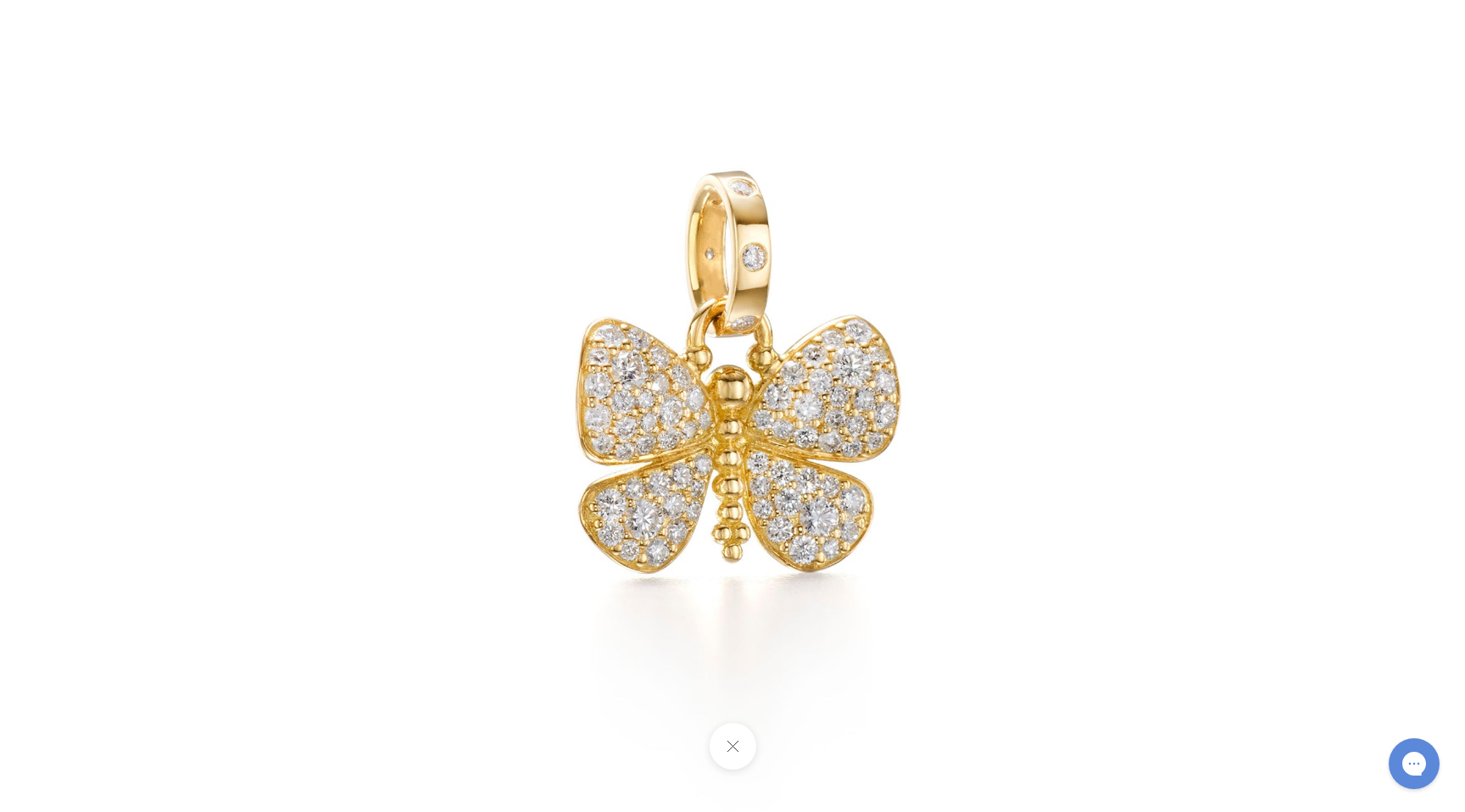
click at [797, 406] on img at bounding box center [732, 406] width 992 height 992
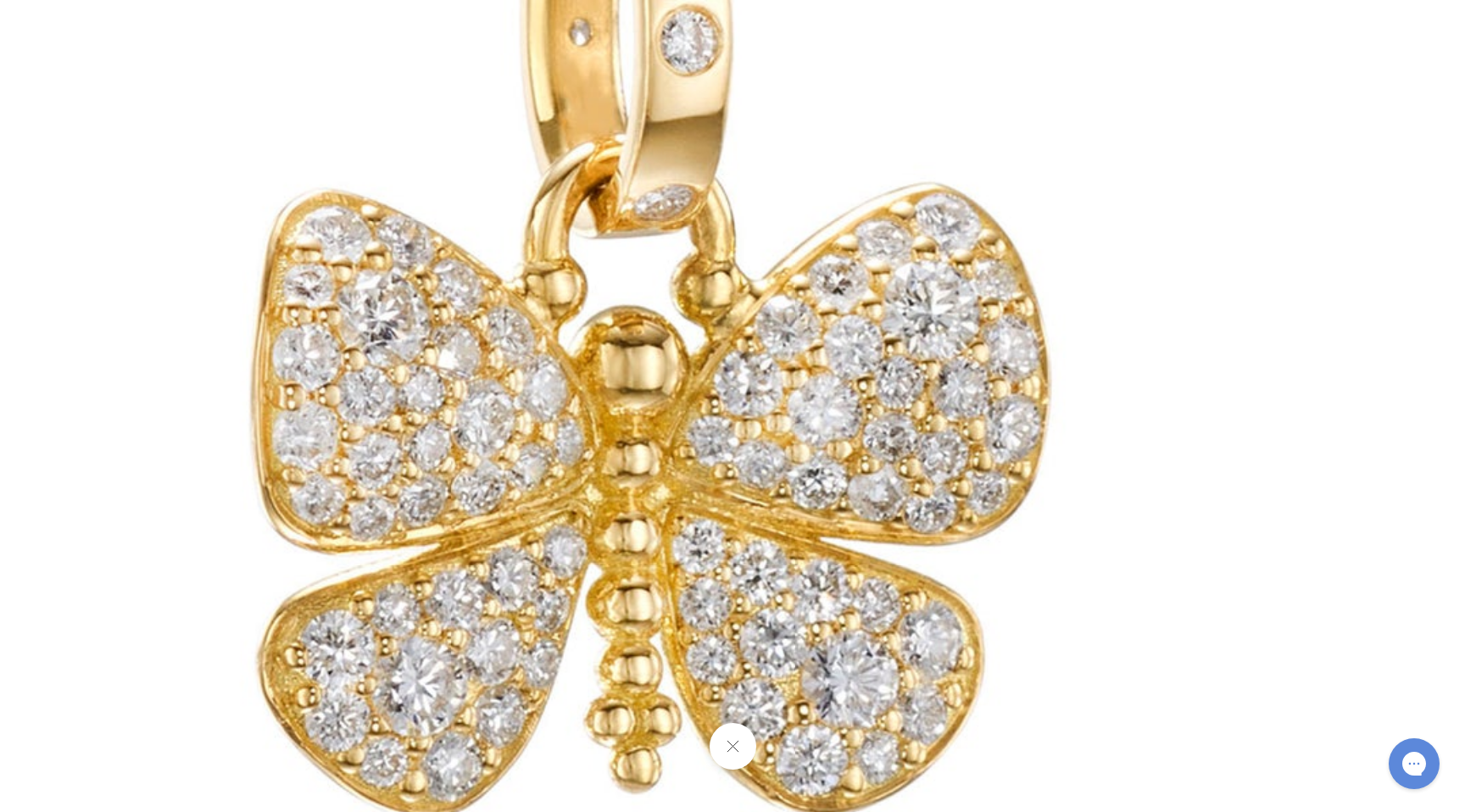
click at [797, 405] on img at bounding box center [637, 406] width 2442 height 2441
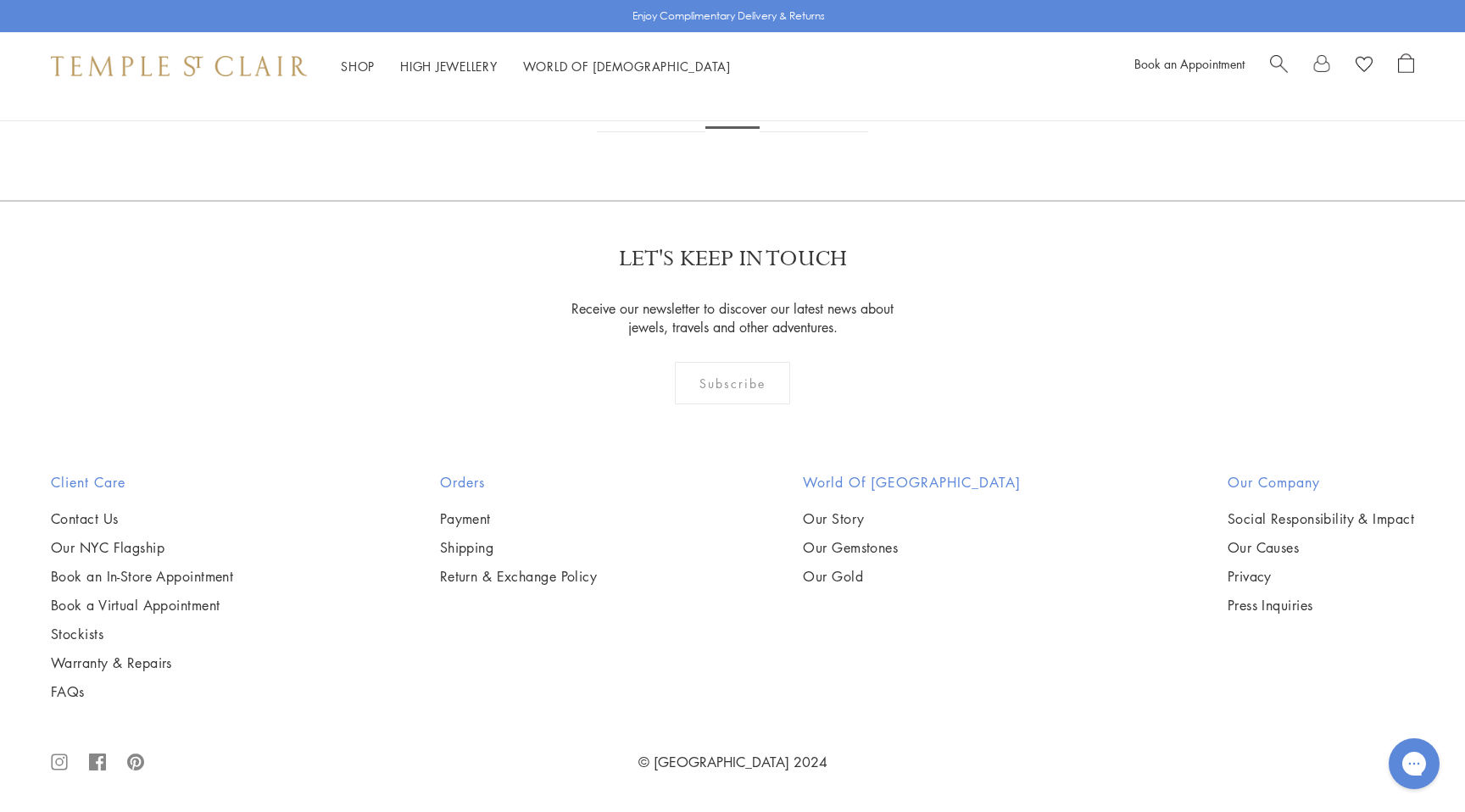
scroll to position [6628, 0]
click at [0, 0] on img at bounding box center [0, 0] width 0 height 0
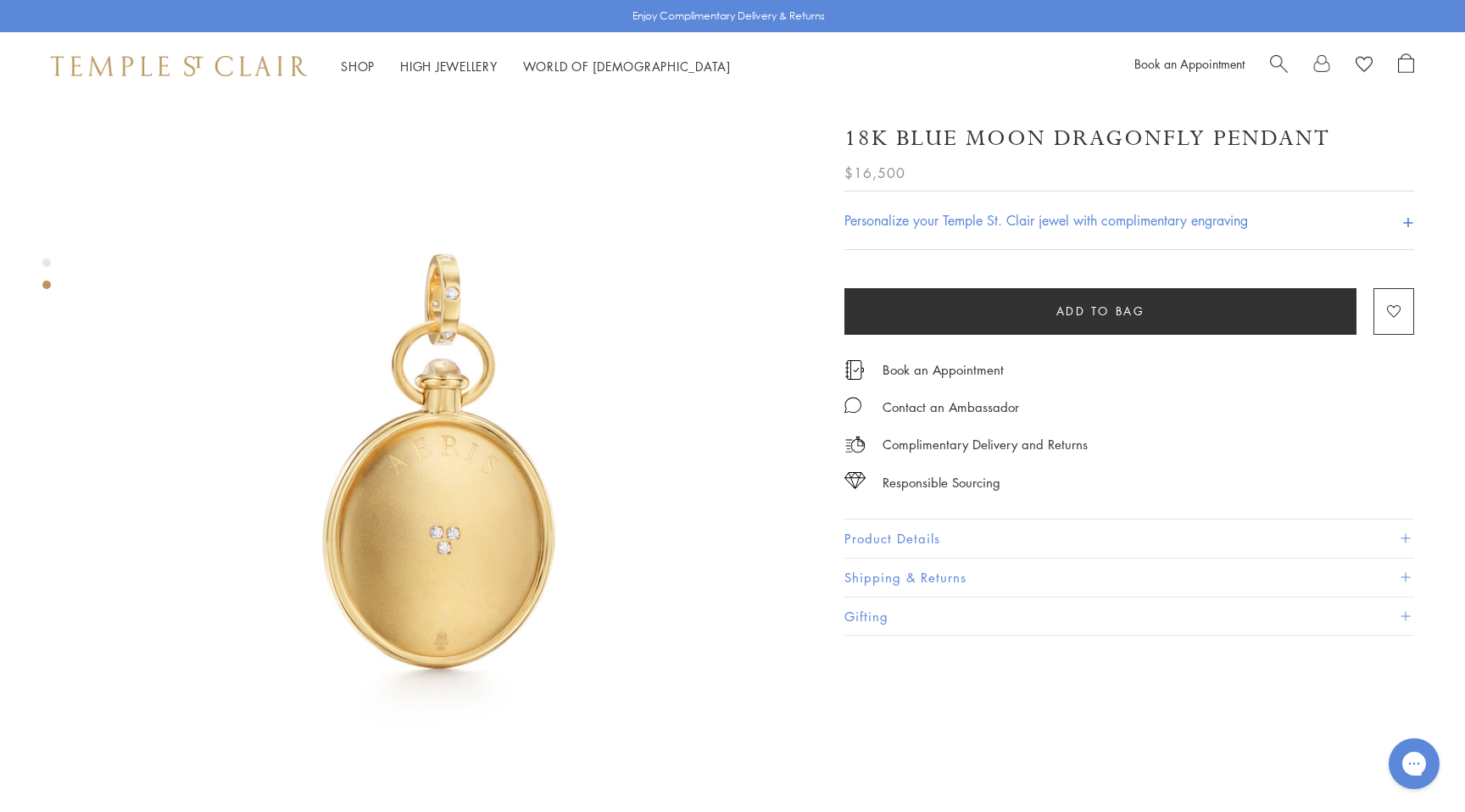
scroll to position [726, 0]
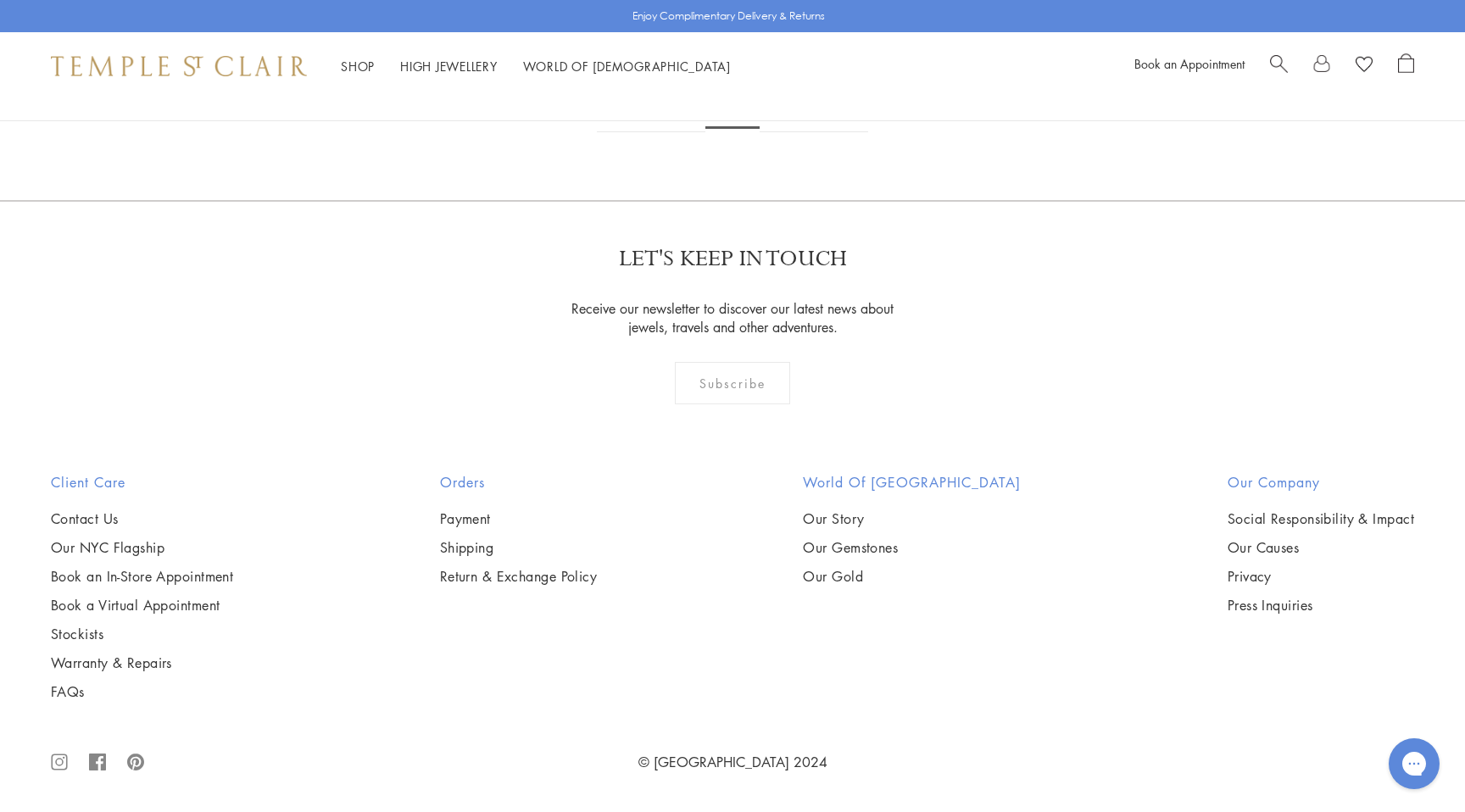
scroll to position [10272, 0]
click at [786, 132] on link "3" at bounding box center [787, 109] width 56 height 47
